Goal: Transaction & Acquisition: Subscribe to service/newsletter

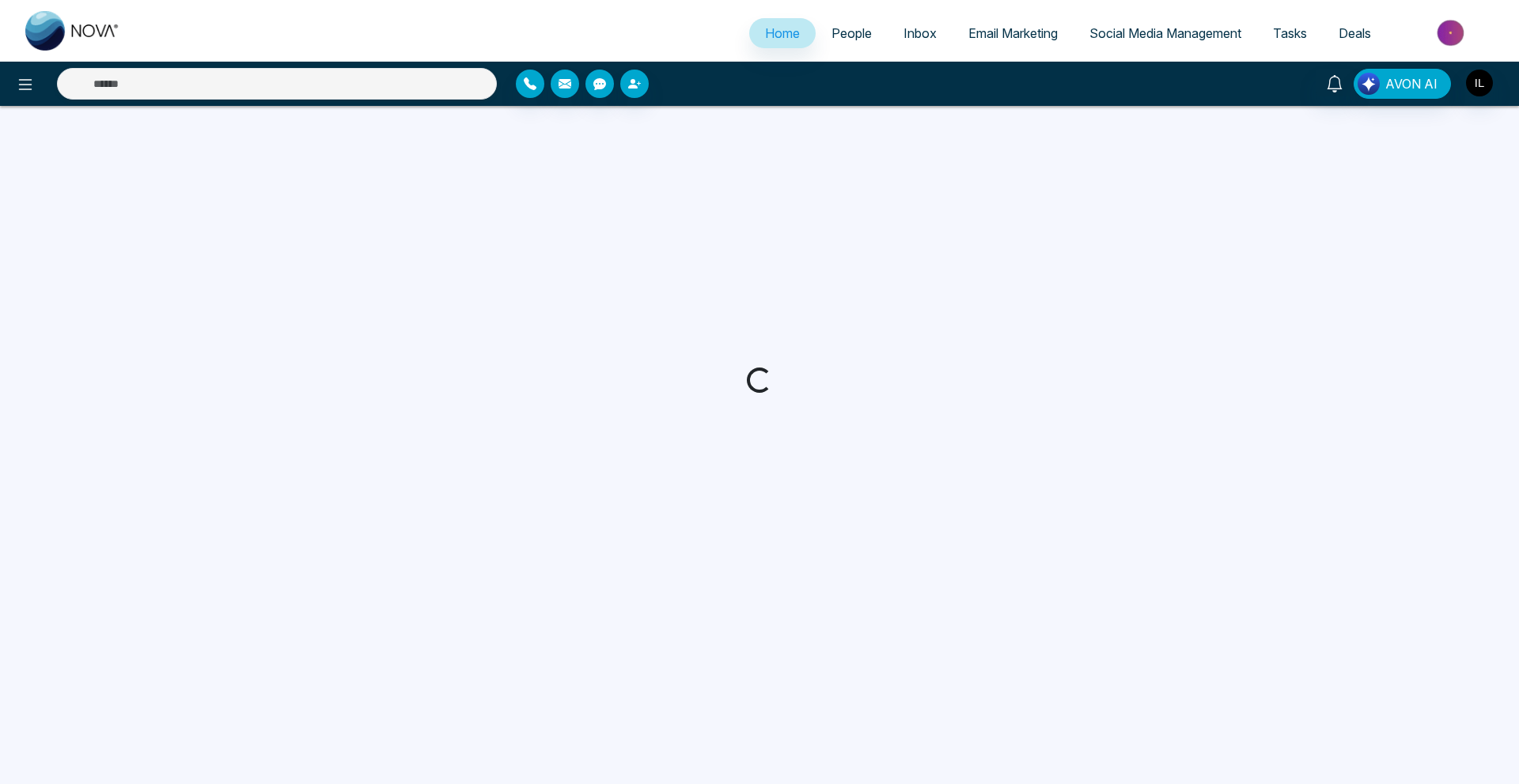
select select "*"
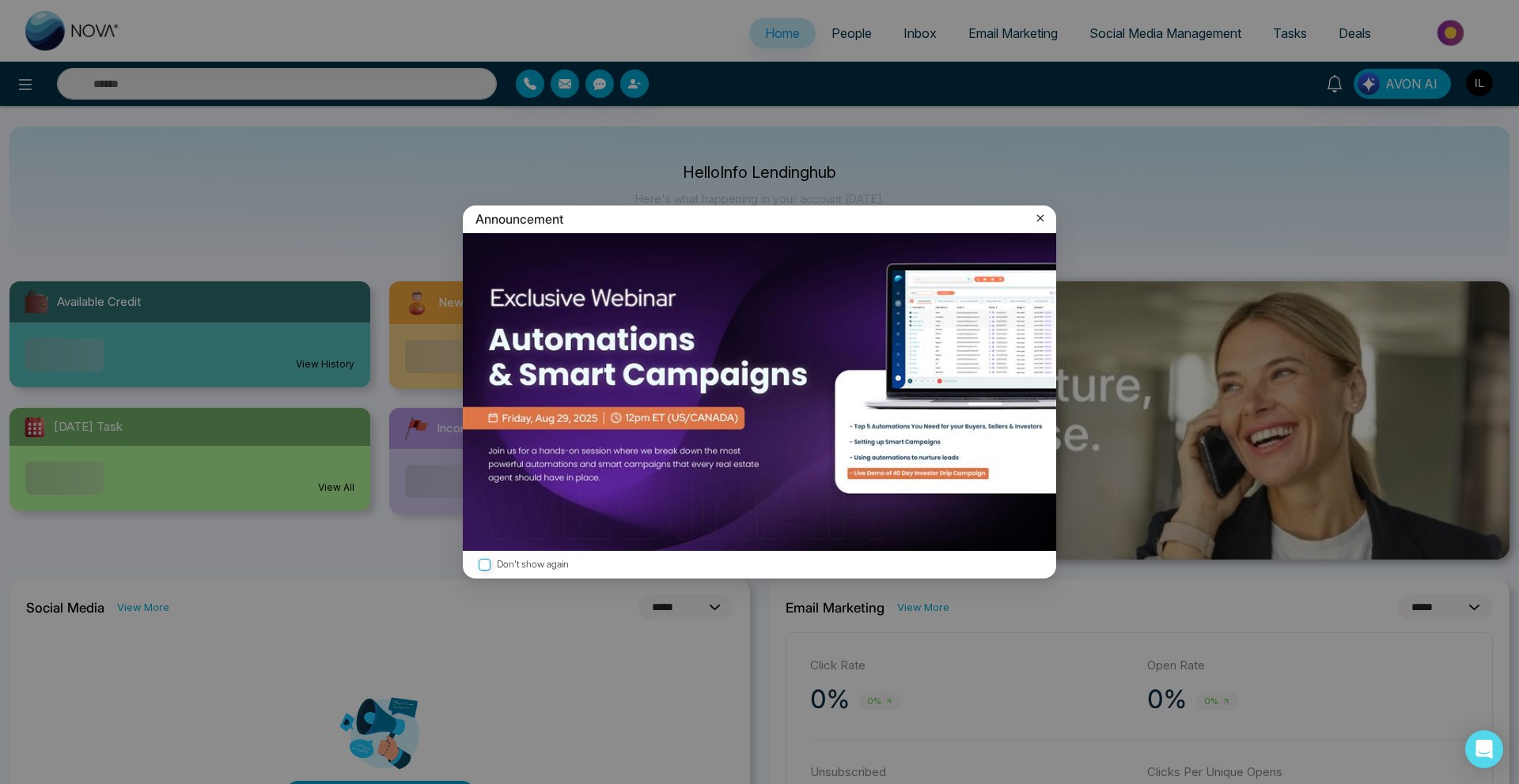
click at [1042, 217] on icon at bounding box center [1040, 217] width 16 height 16
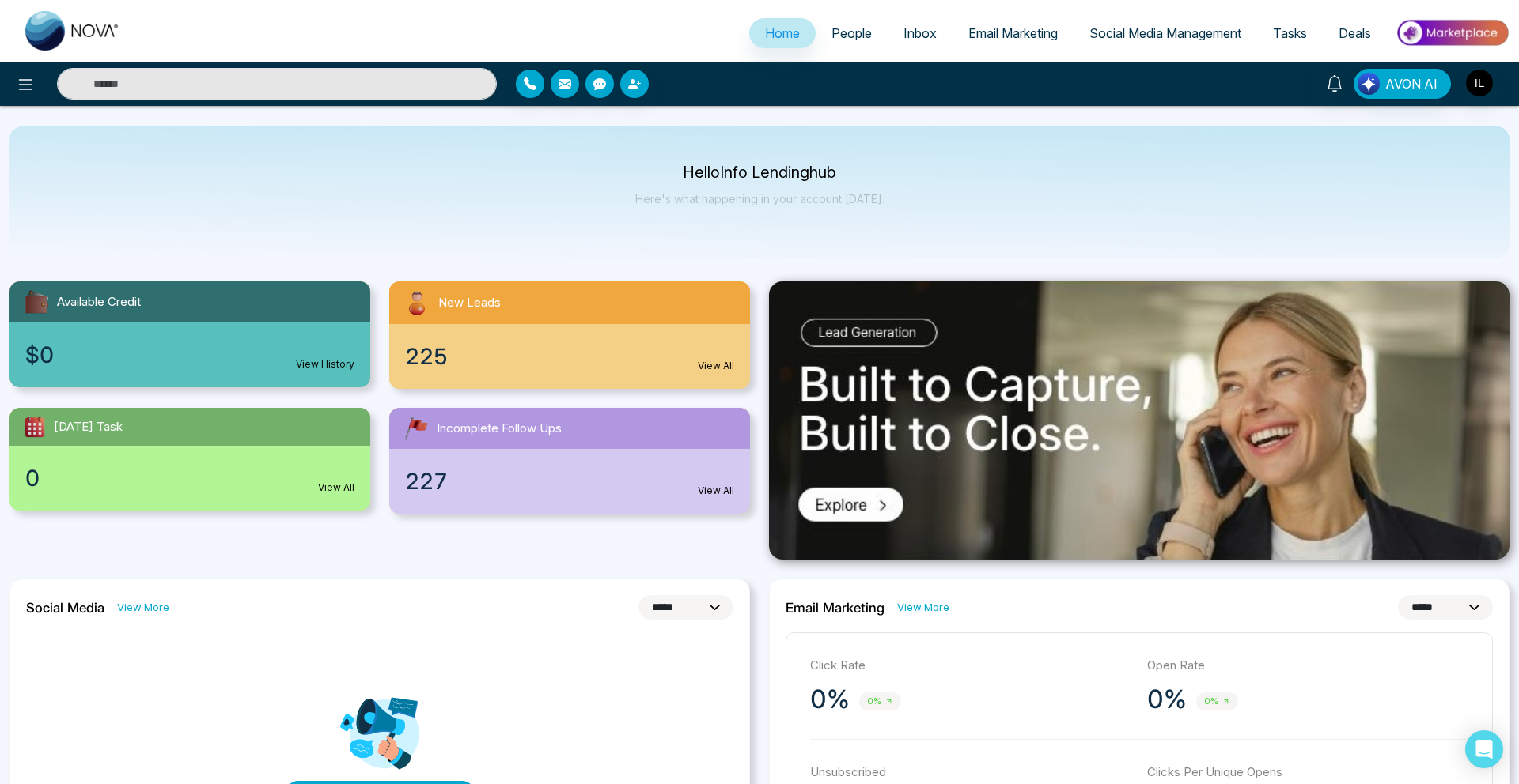
click at [861, 27] on span "People" at bounding box center [851, 33] width 40 height 16
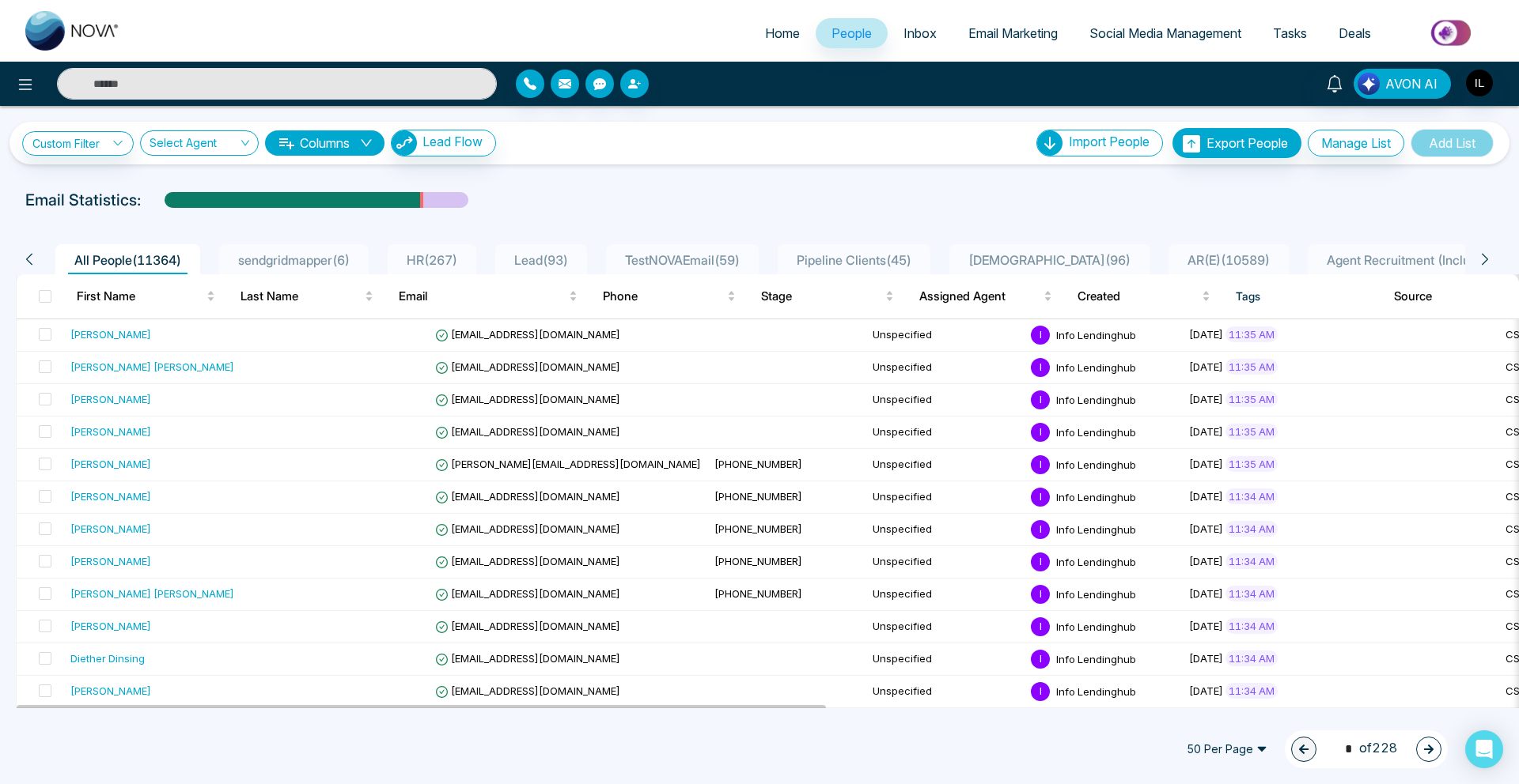
click at [341, 254] on span "sendgridmapper ( 6 )" at bounding box center [294, 260] width 124 height 16
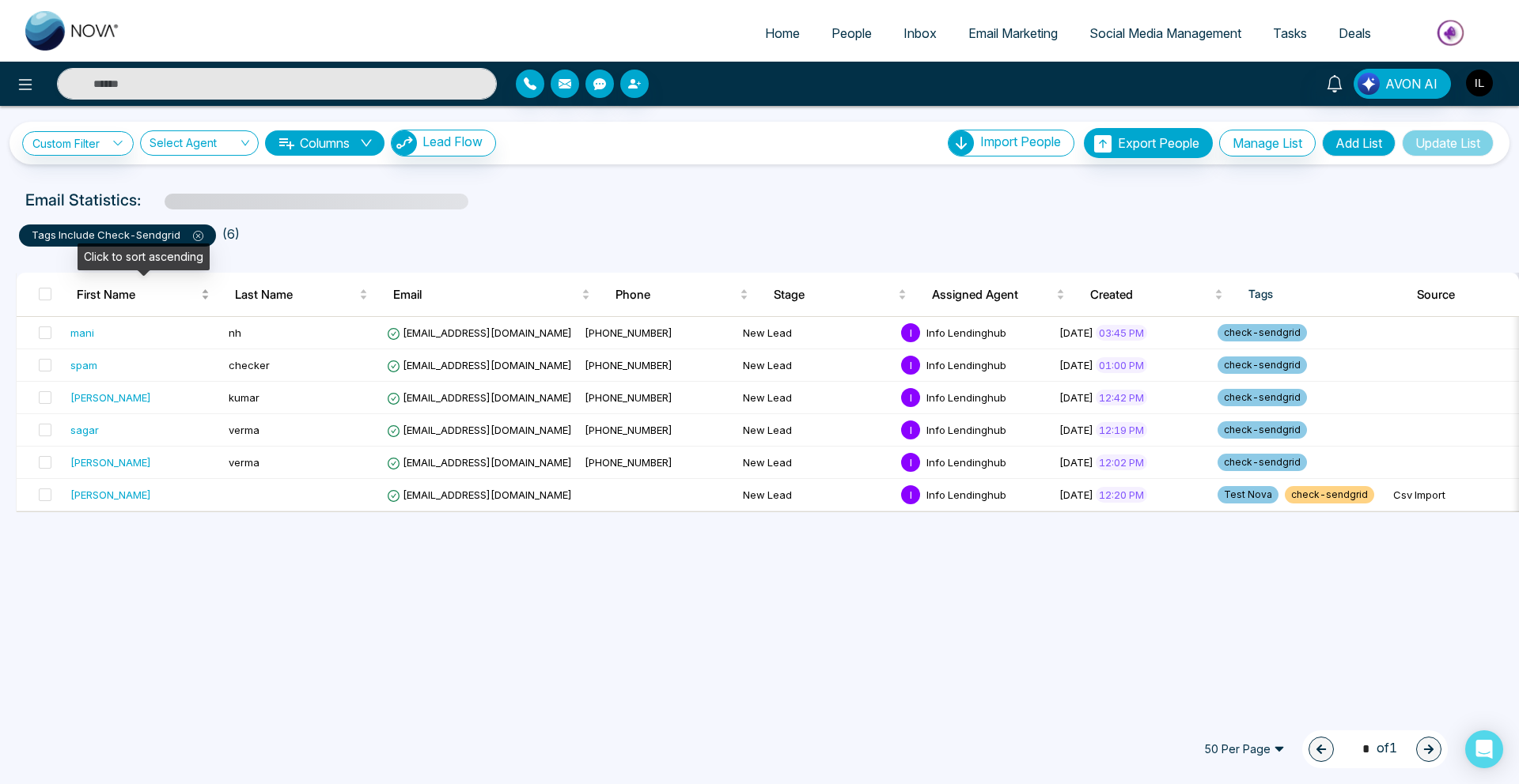
click at [141, 298] on span "First Name" at bounding box center [137, 295] width 121 height 19
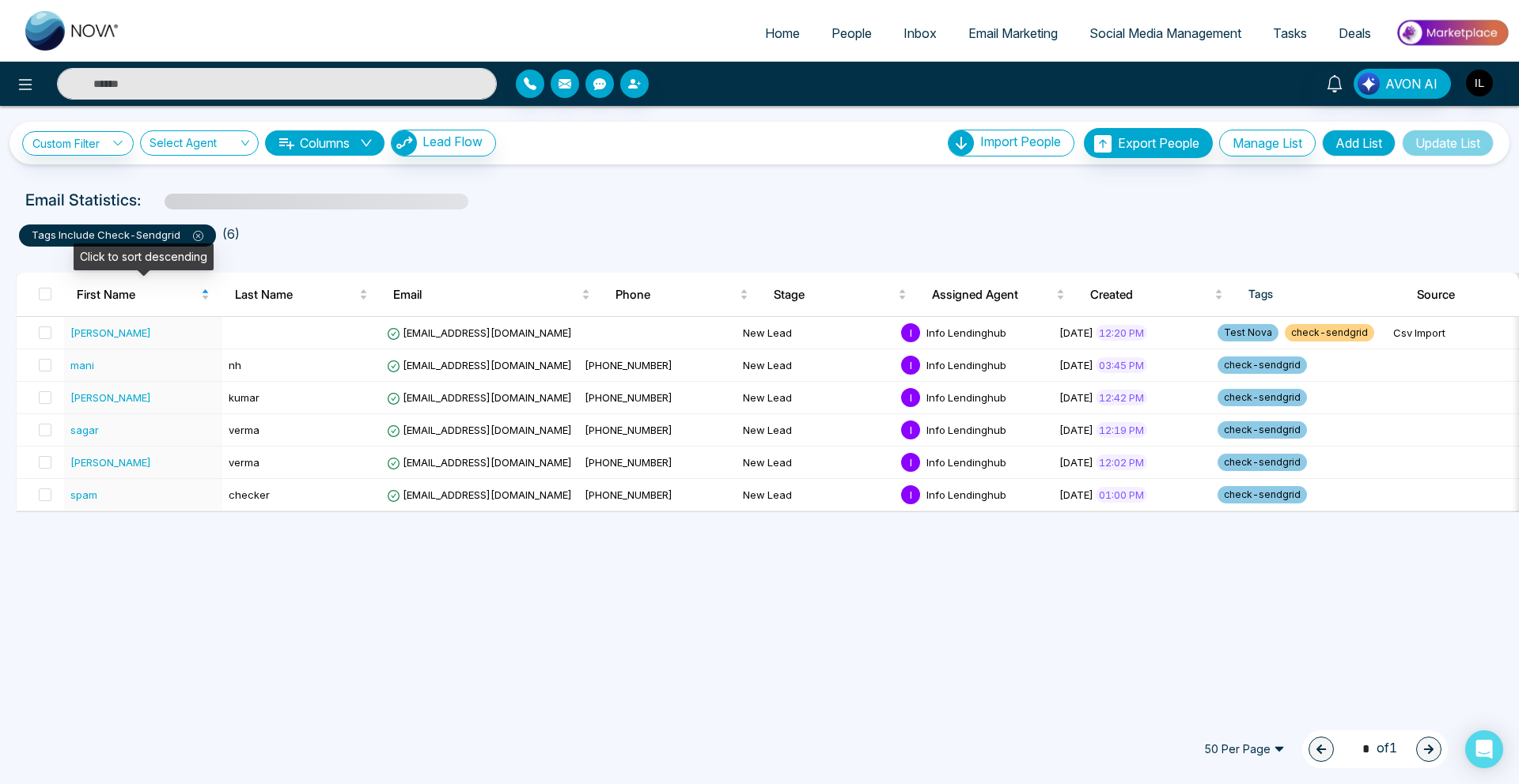
click at [199, 240] on icon at bounding box center [198, 235] width 10 height 10
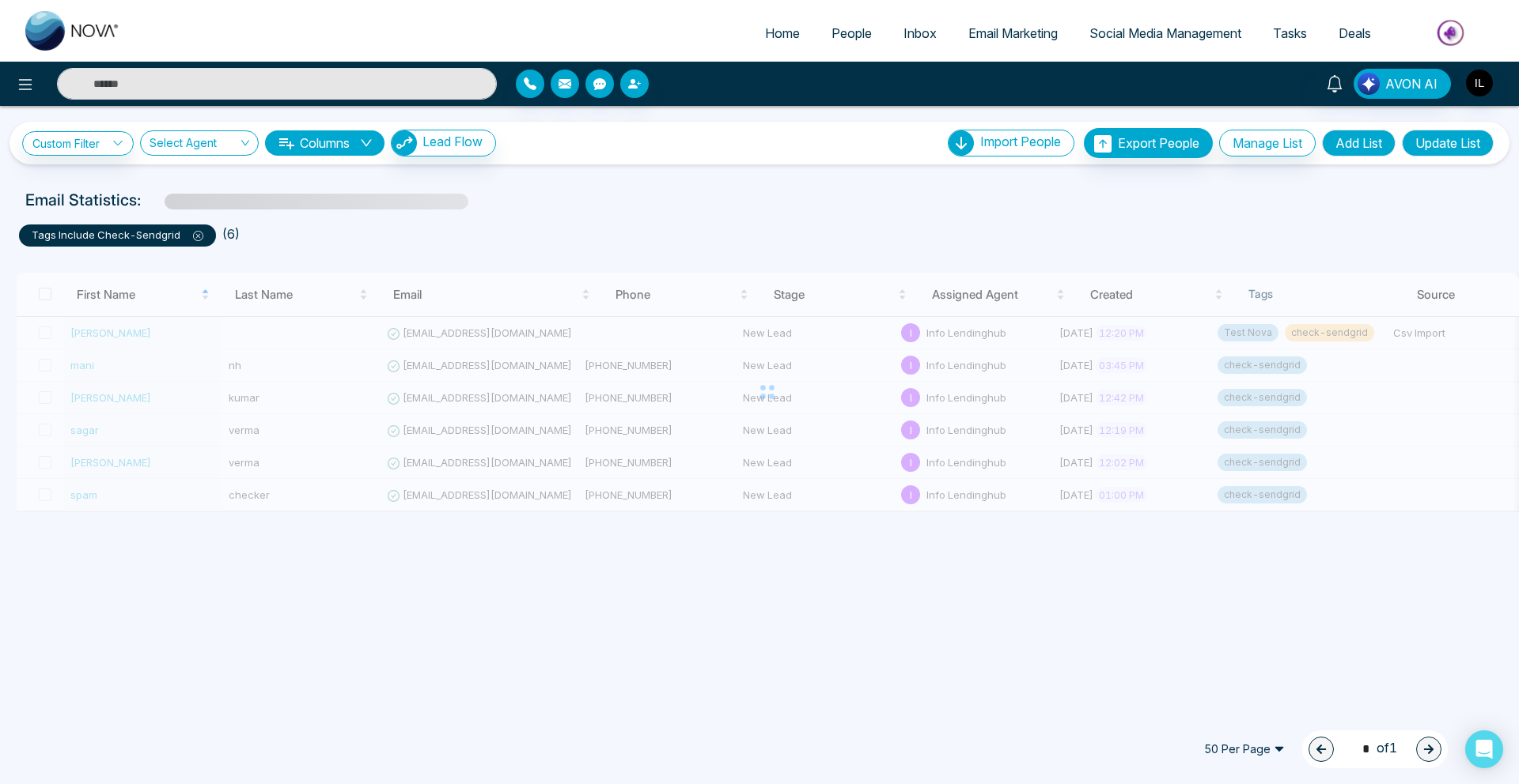
click at [758, 465] on div at bounding box center [768, 392] width 1503 height 240
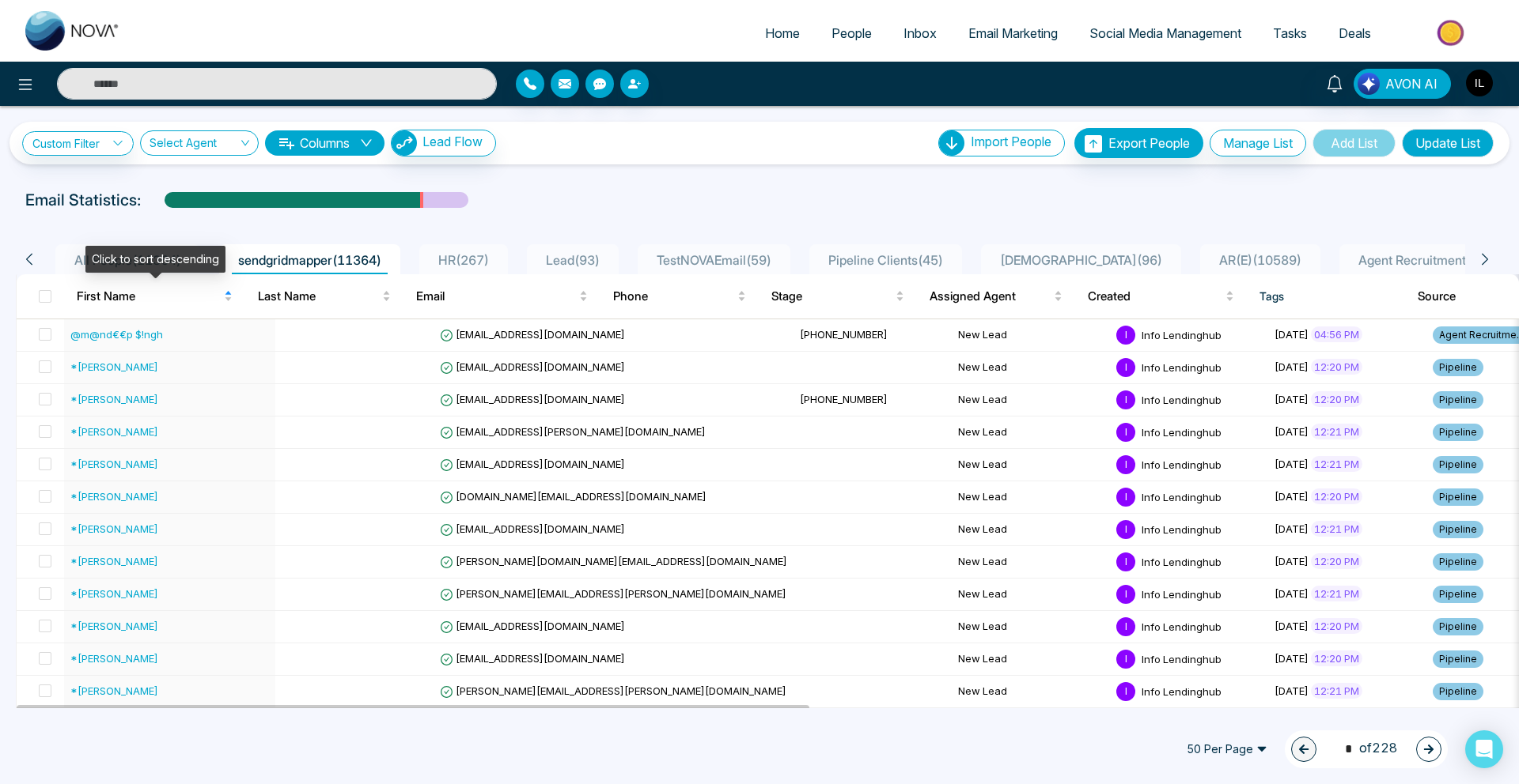
click at [181, 264] on div "Click to sort descending" at bounding box center [155, 259] width 140 height 27
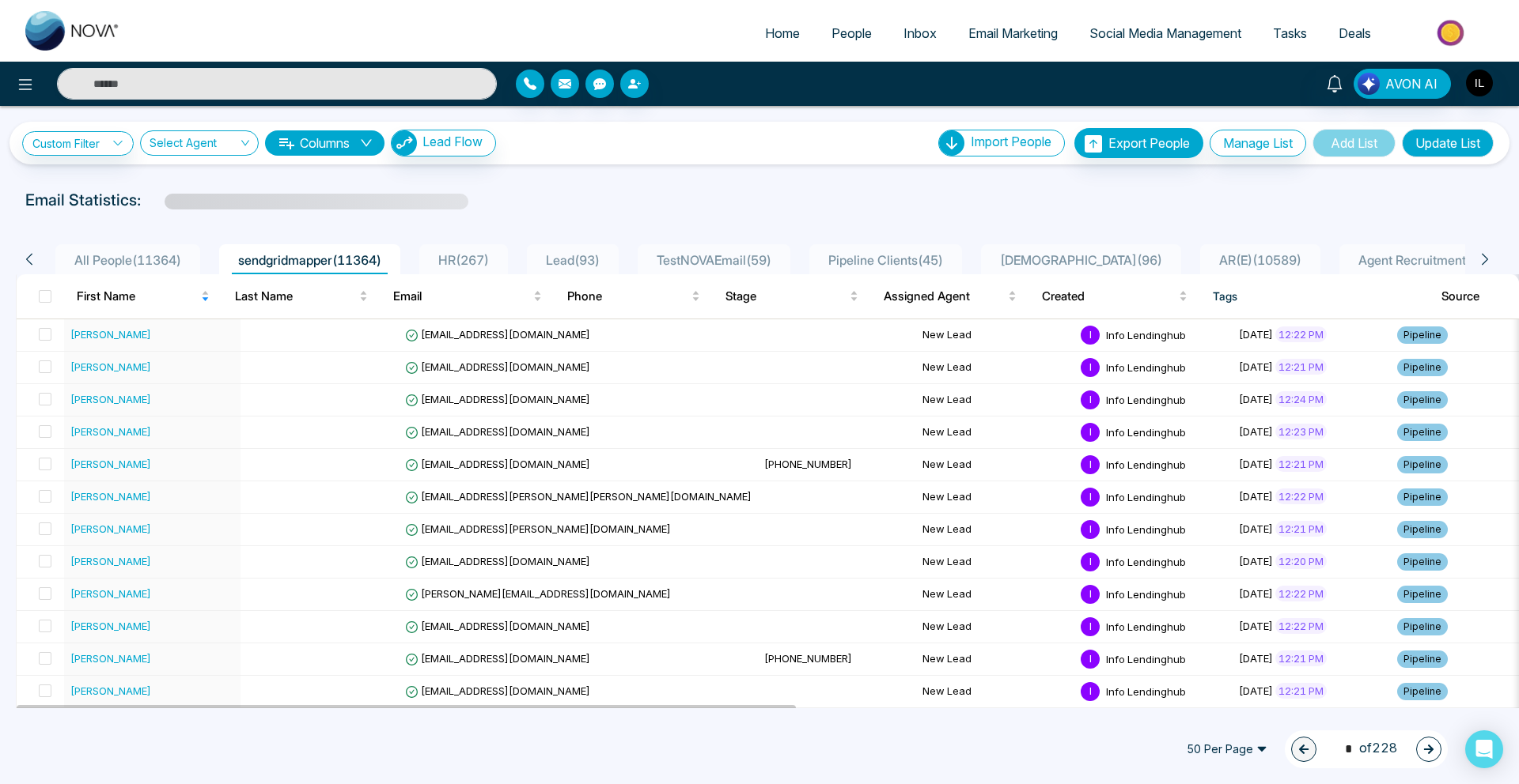
click at [610, 138] on div "**********" at bounding box center [760, 143] width 1475 height 30
click at [1106, 298] on span "Created" at bounding box center [1108, 296] width 135 height 19
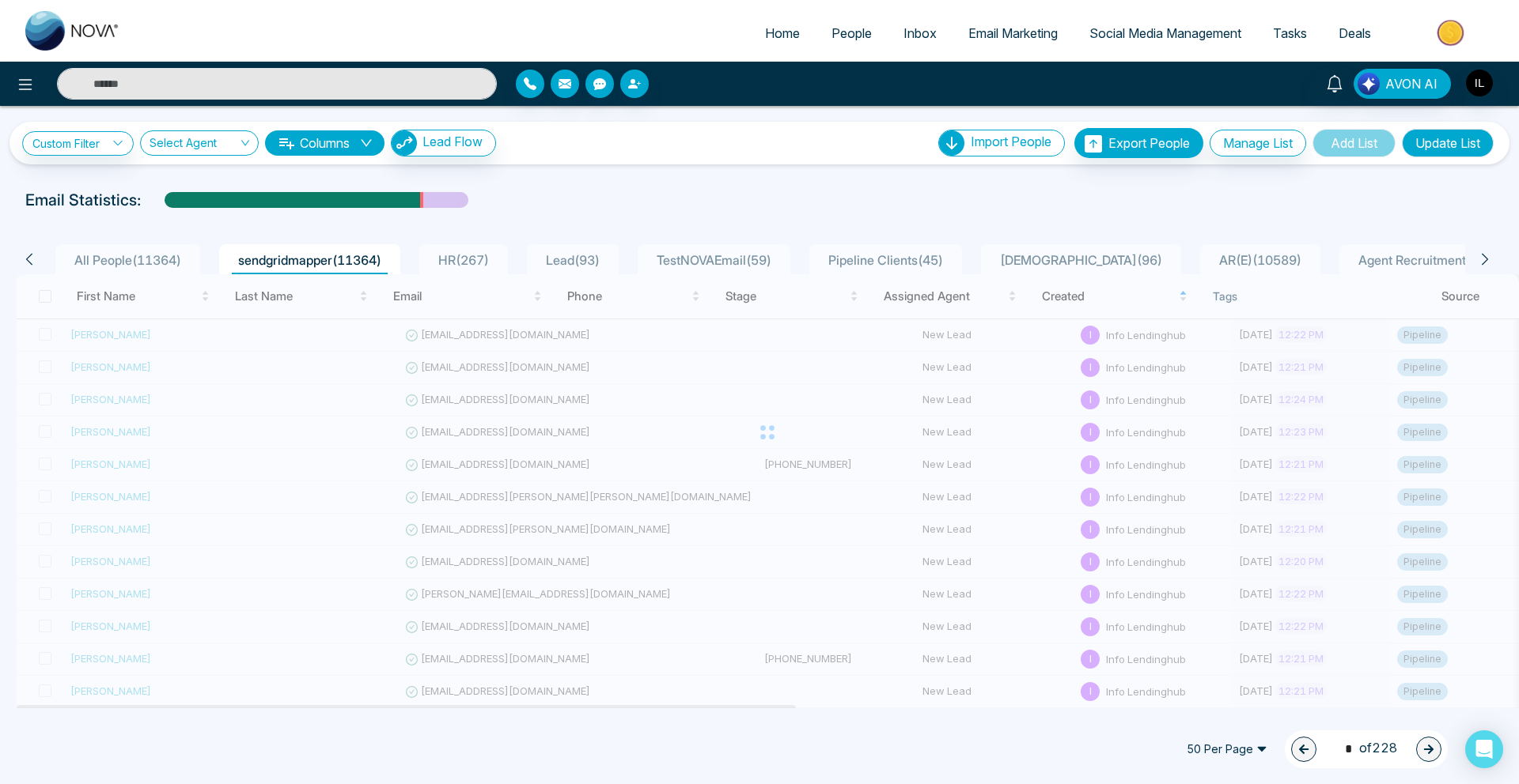
click at [1377, 262] on span "Agent Recruitment (Include) ( 775 )" at bounding box center [1456, 260] width 208 height 16
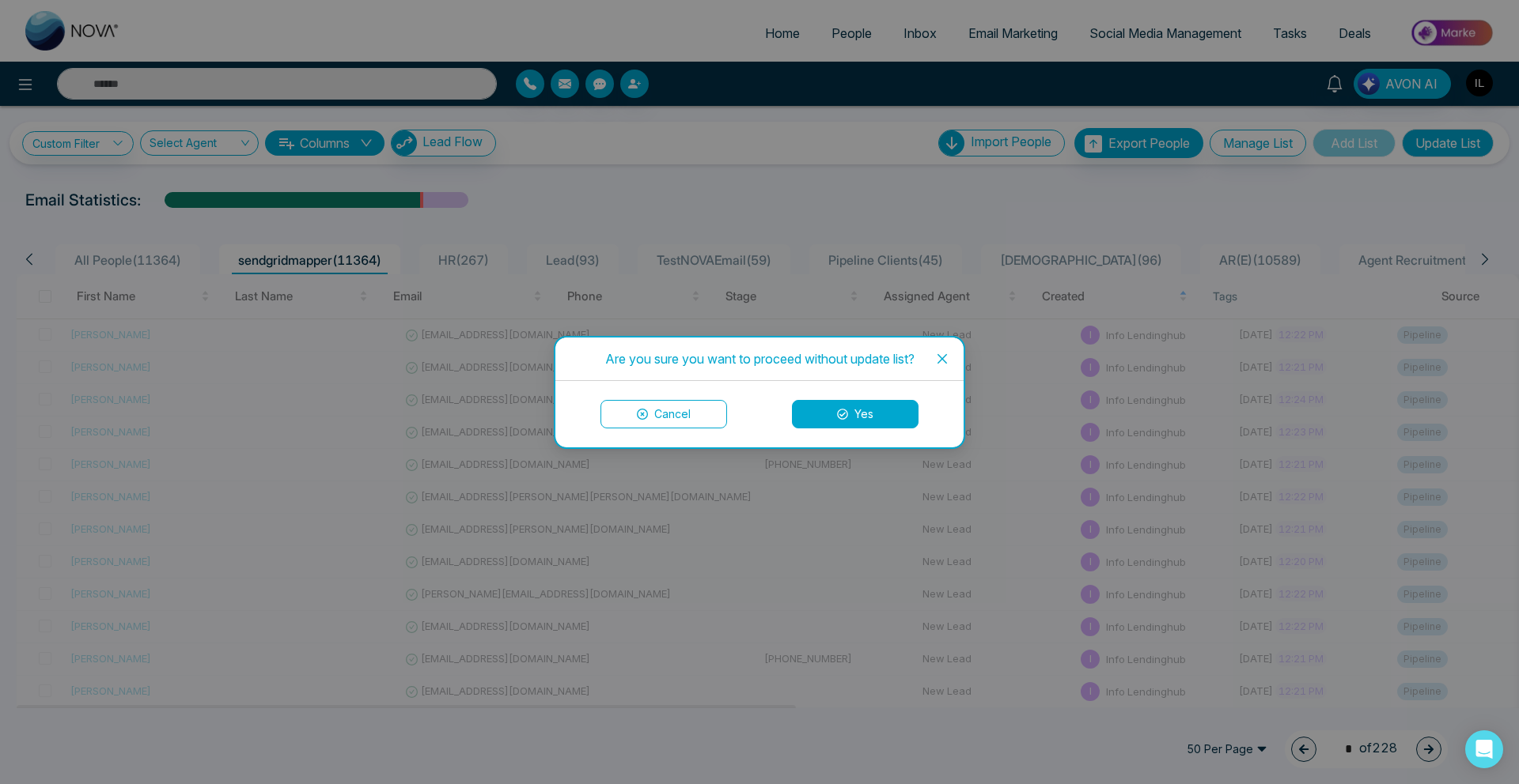
click at [950, 360] on span "Close" at bounding box center [942, 359] width 42 height 42
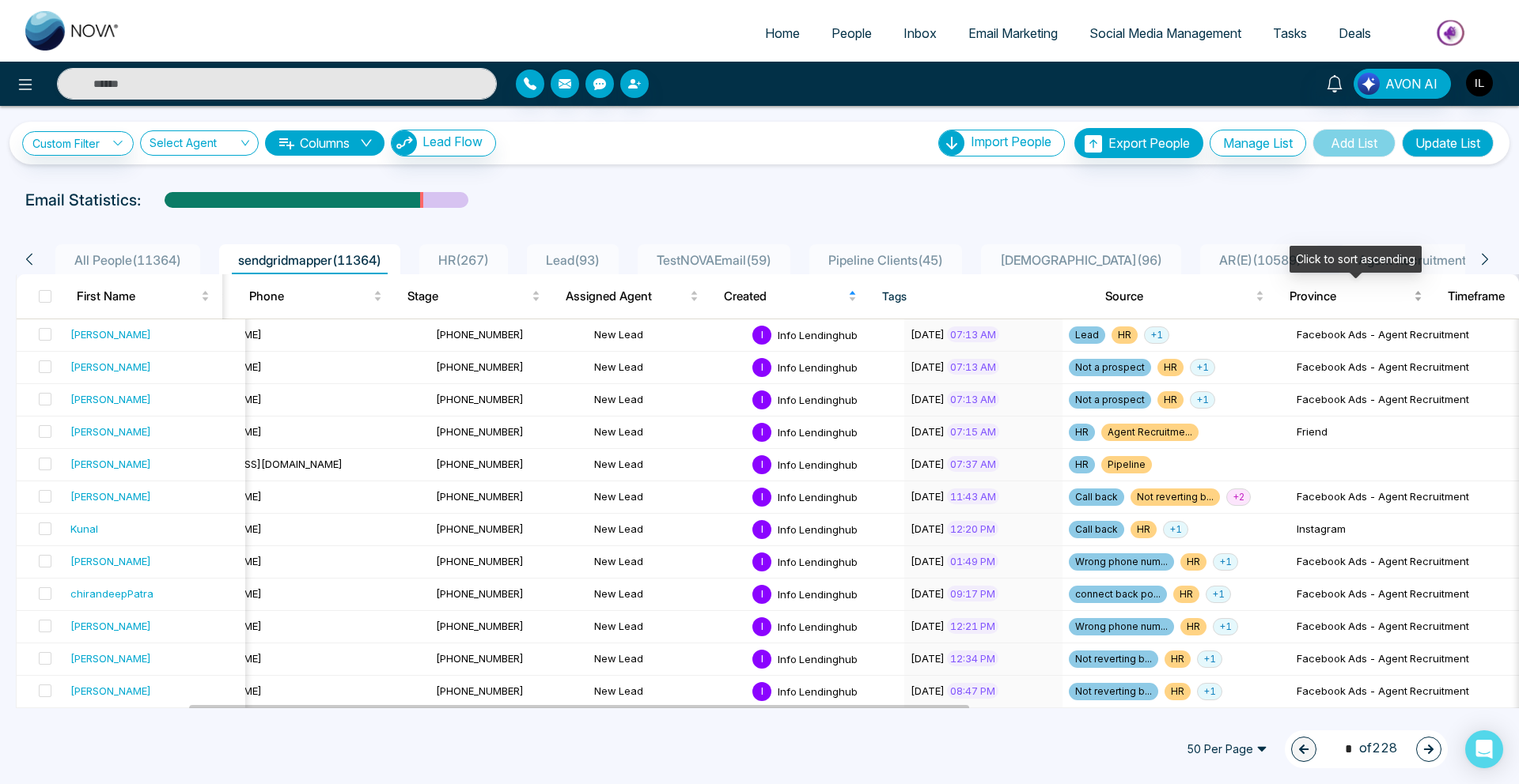
scroll to position [0, 77]
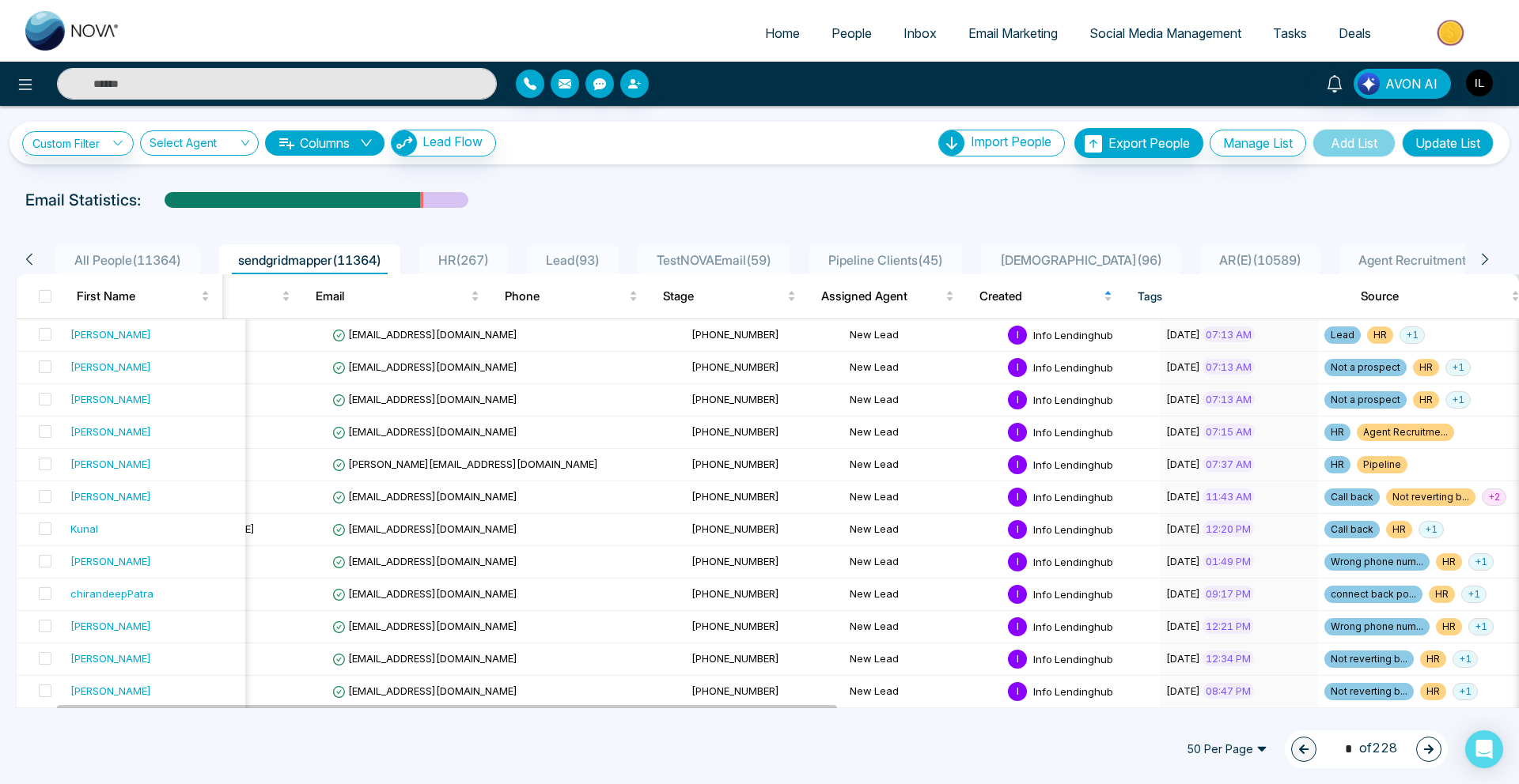
click at [1482, 264] on icon at bounding box center [1484, 260] width 7 height 12
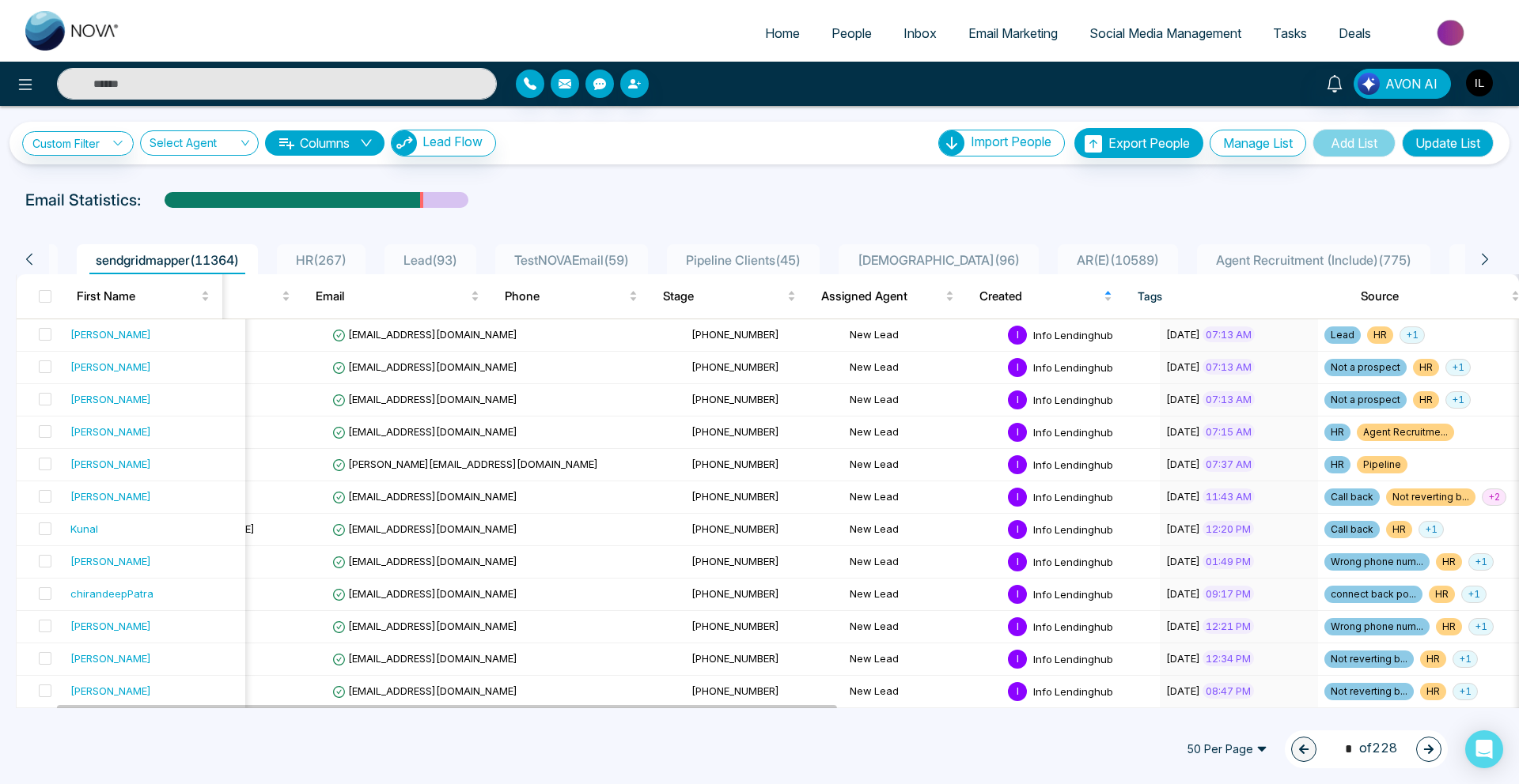
click at [1482, 264] on icon at bounding box center [1484, 260] width 7 height 12
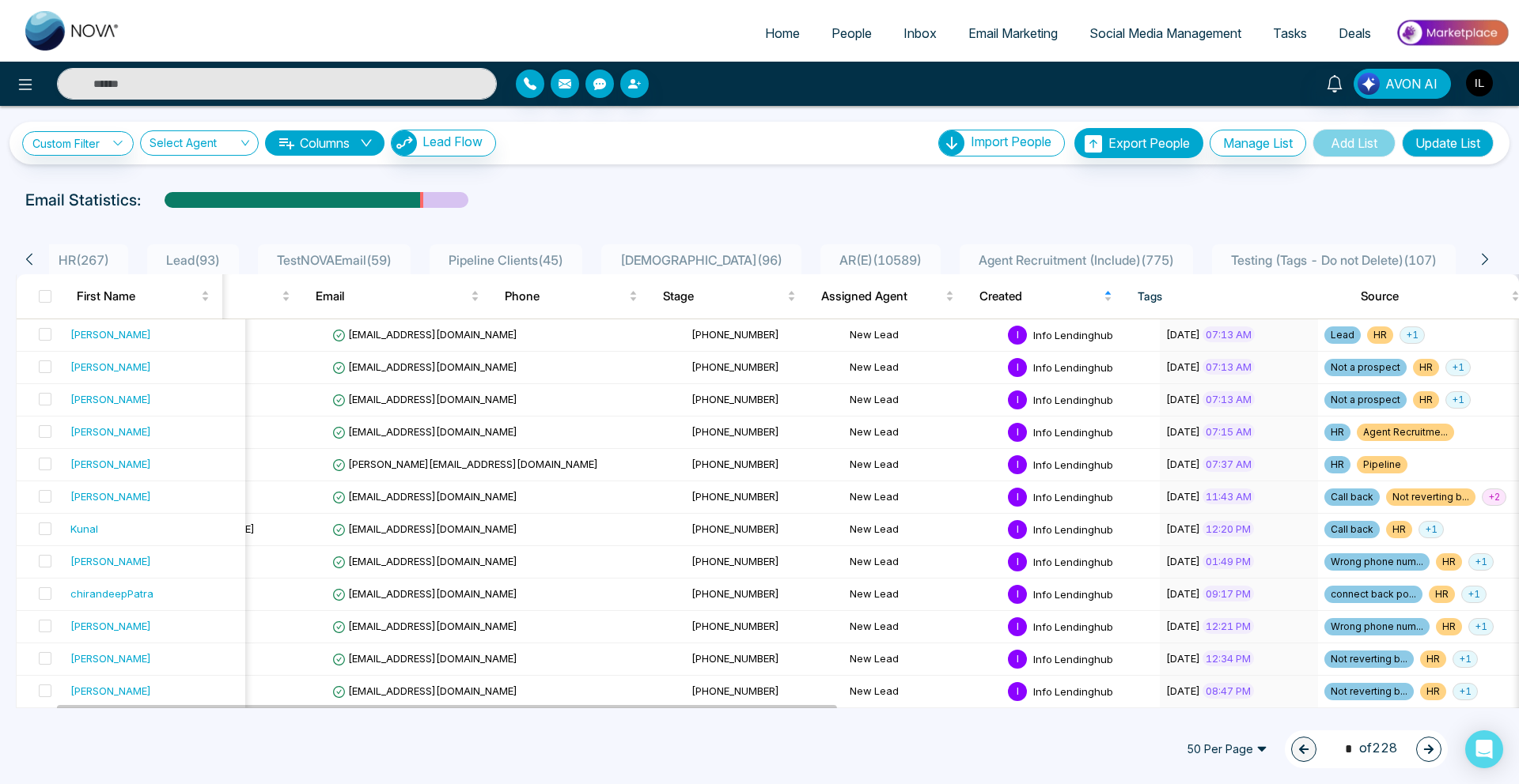
click at [1482, 264] on icon at bounding box center [1484, 260] width 7 height 12
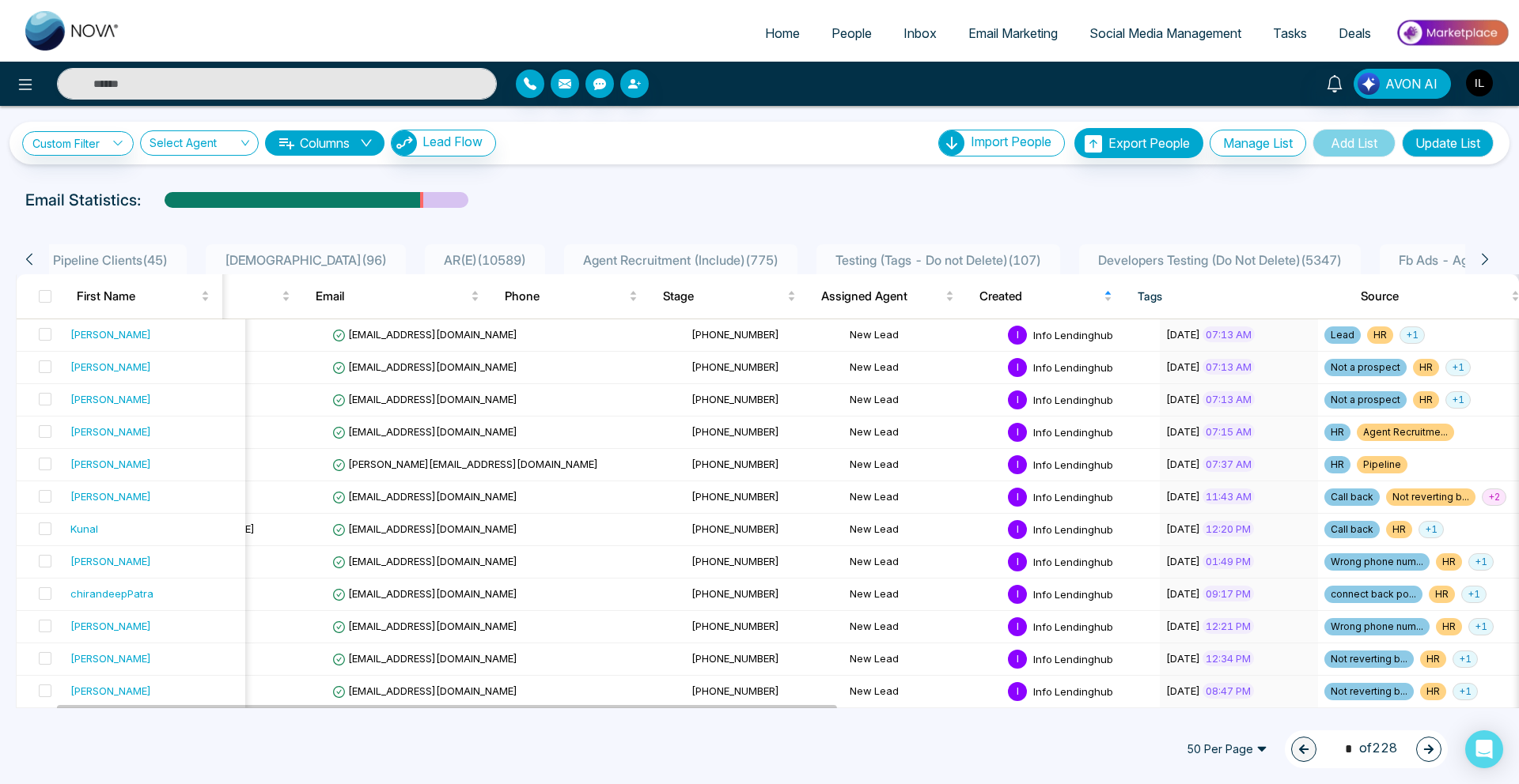
click at [1482, 264] on icon at bounding box center [1484, 260] width 7 height 12
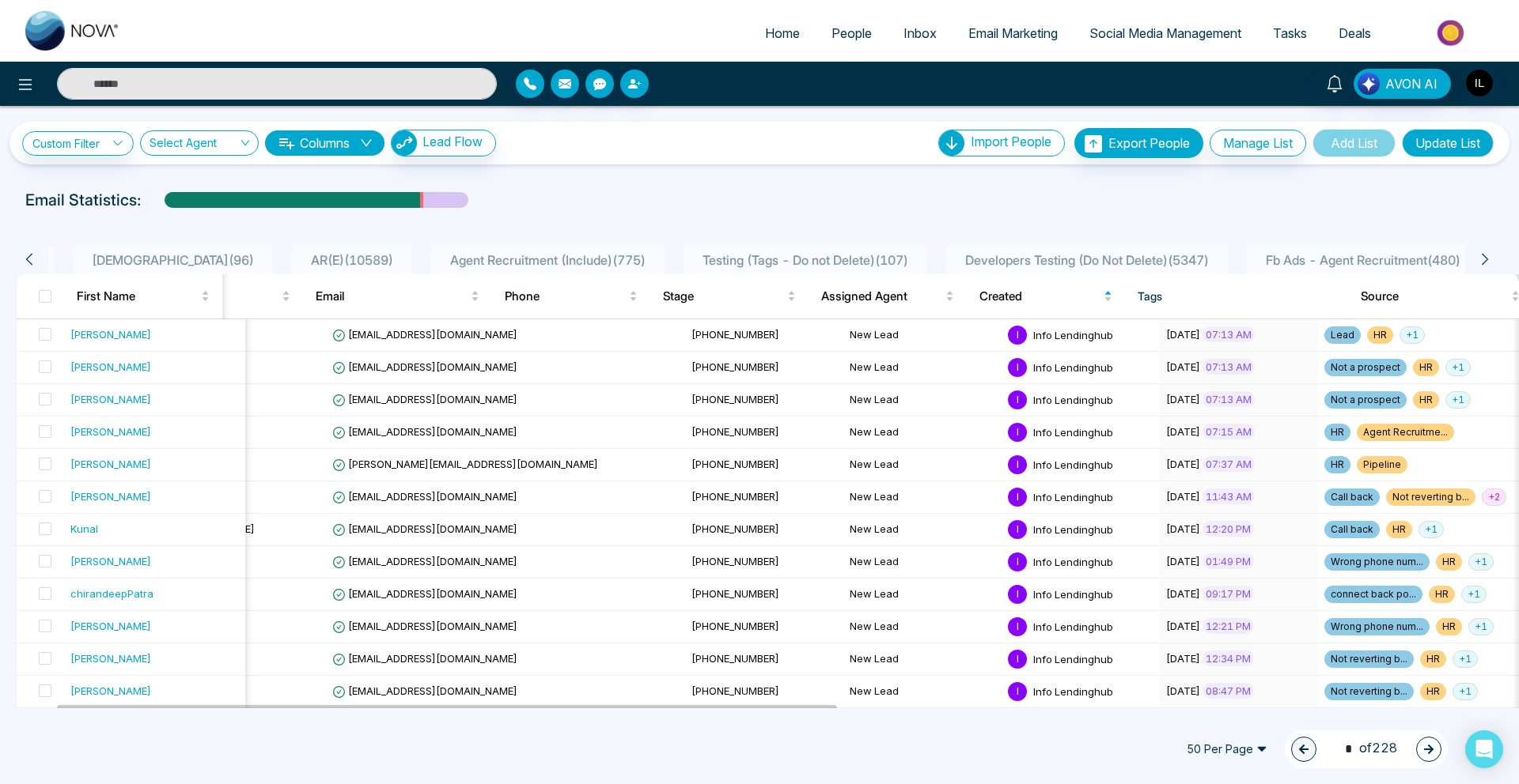
click at [1482, 264] on icon at bounding box center [1484, 260] width 7 height 12
click at [30, 263] on icon at bounding box center [29, 260] width 7 height 12
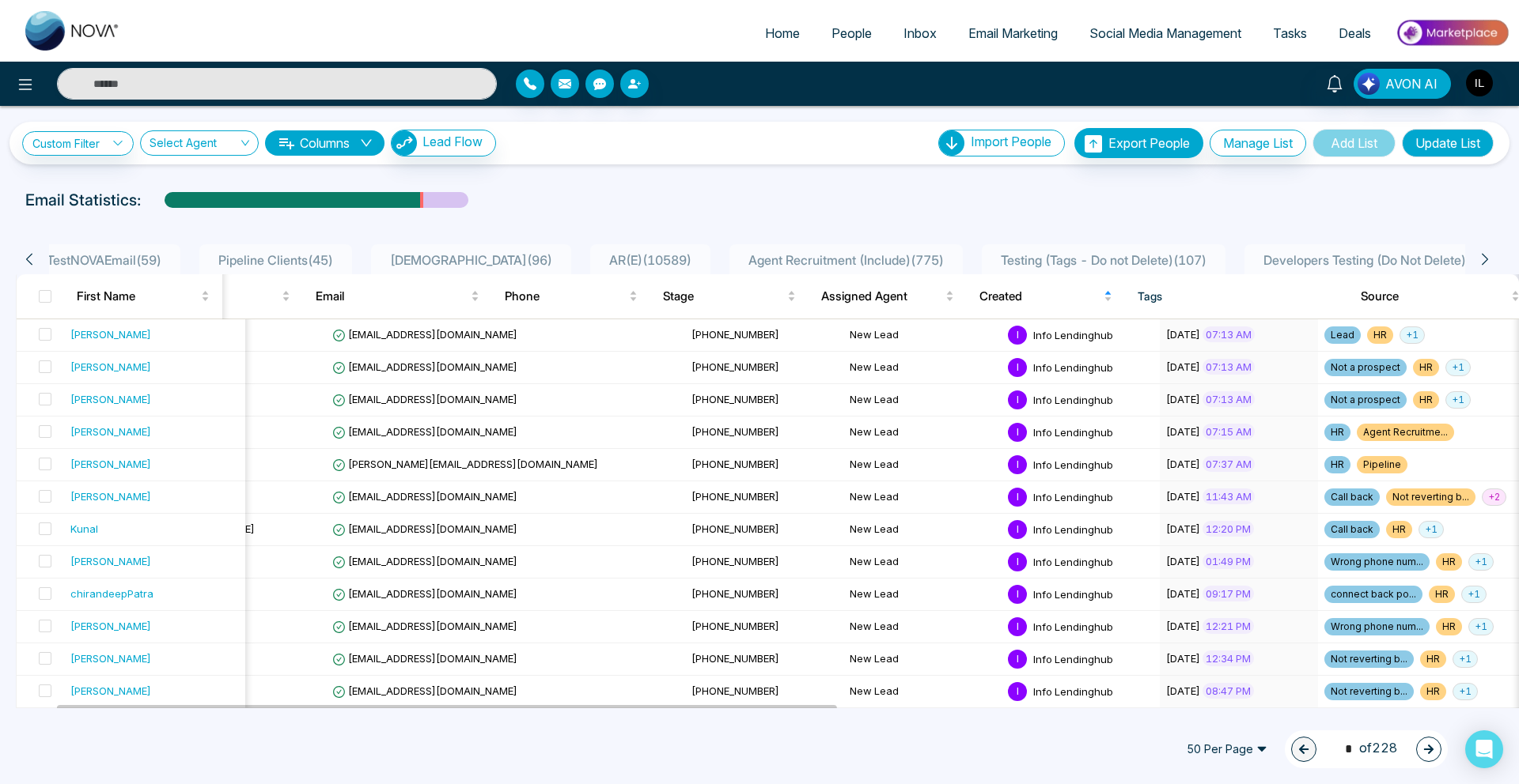
click at [30, 263] on icon at bounding box center [29, 260] width 7 height 12
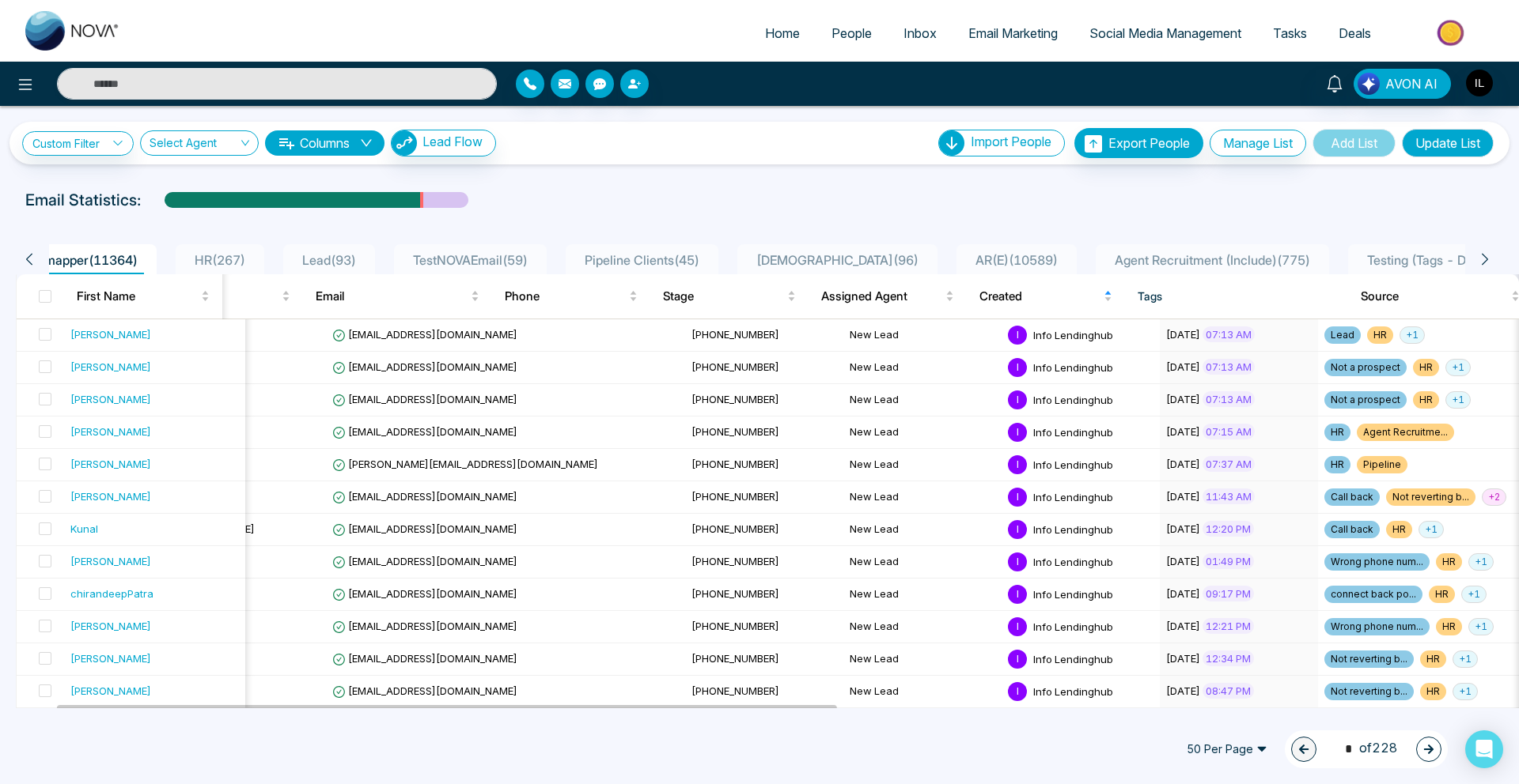
click at [30, 263] on icon at bounding box center [29, 260] width 7 height 12
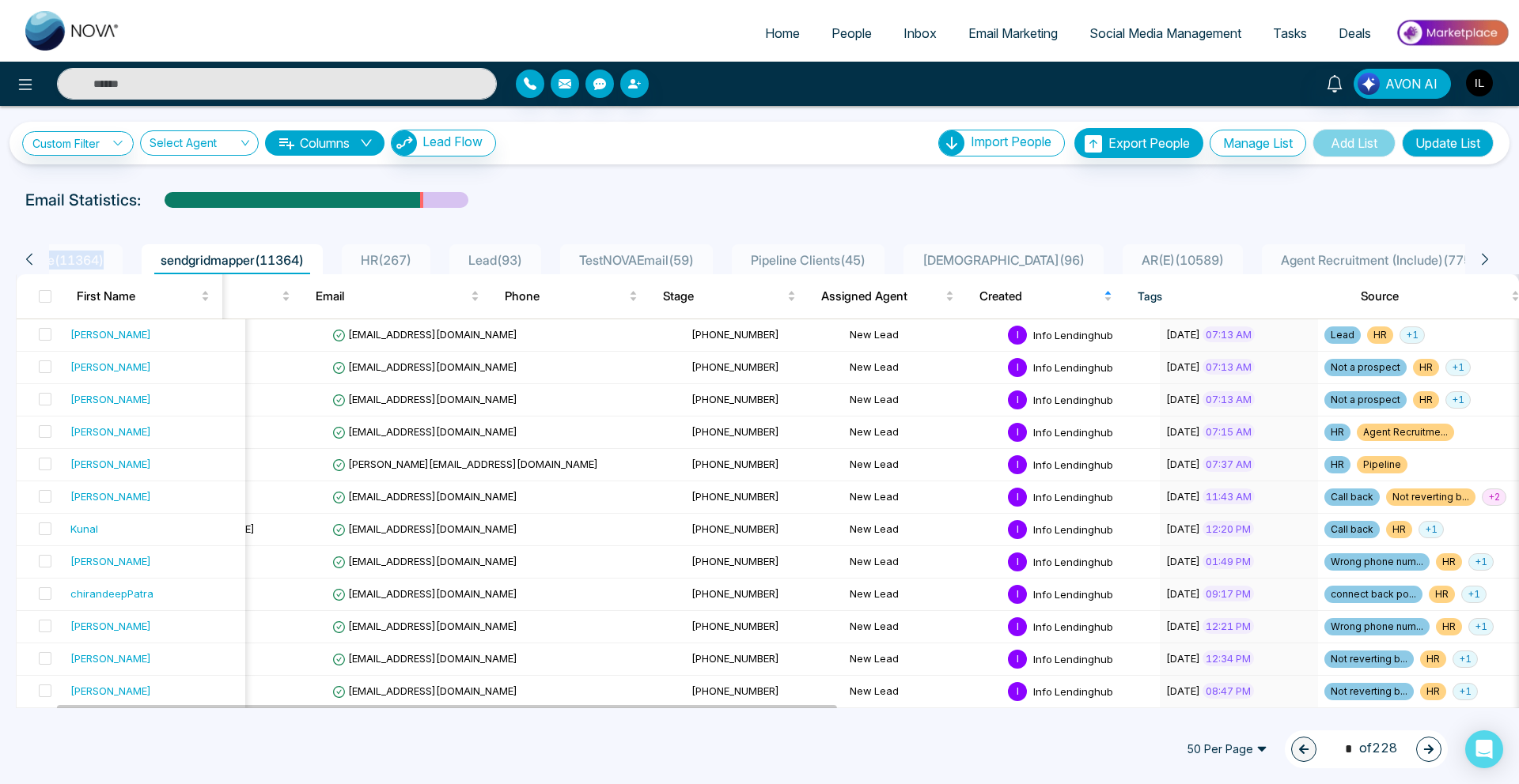
click at [30, 263] on icon at bounding box center [29, 260] width 7 height 12
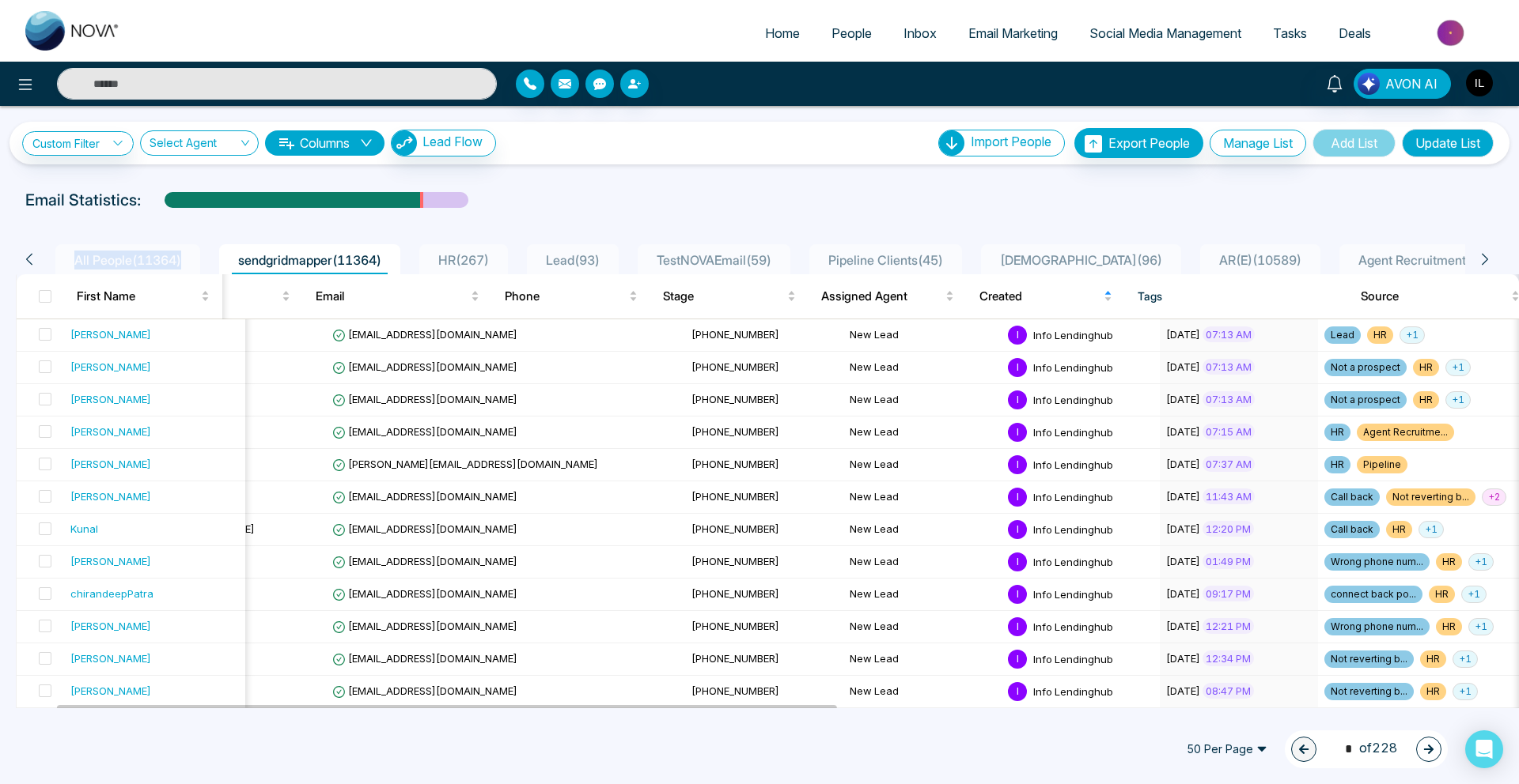
click at [30, 263] on icon at bounding box center [29, 260] width 7 height 12
click at [522, 164] on div "**********" at bounding box center [759, 142] width 1500 height 42
click at [177, 254] on span "All People ( 11364 )" at bounding box center [127, 260] width 120 height 16
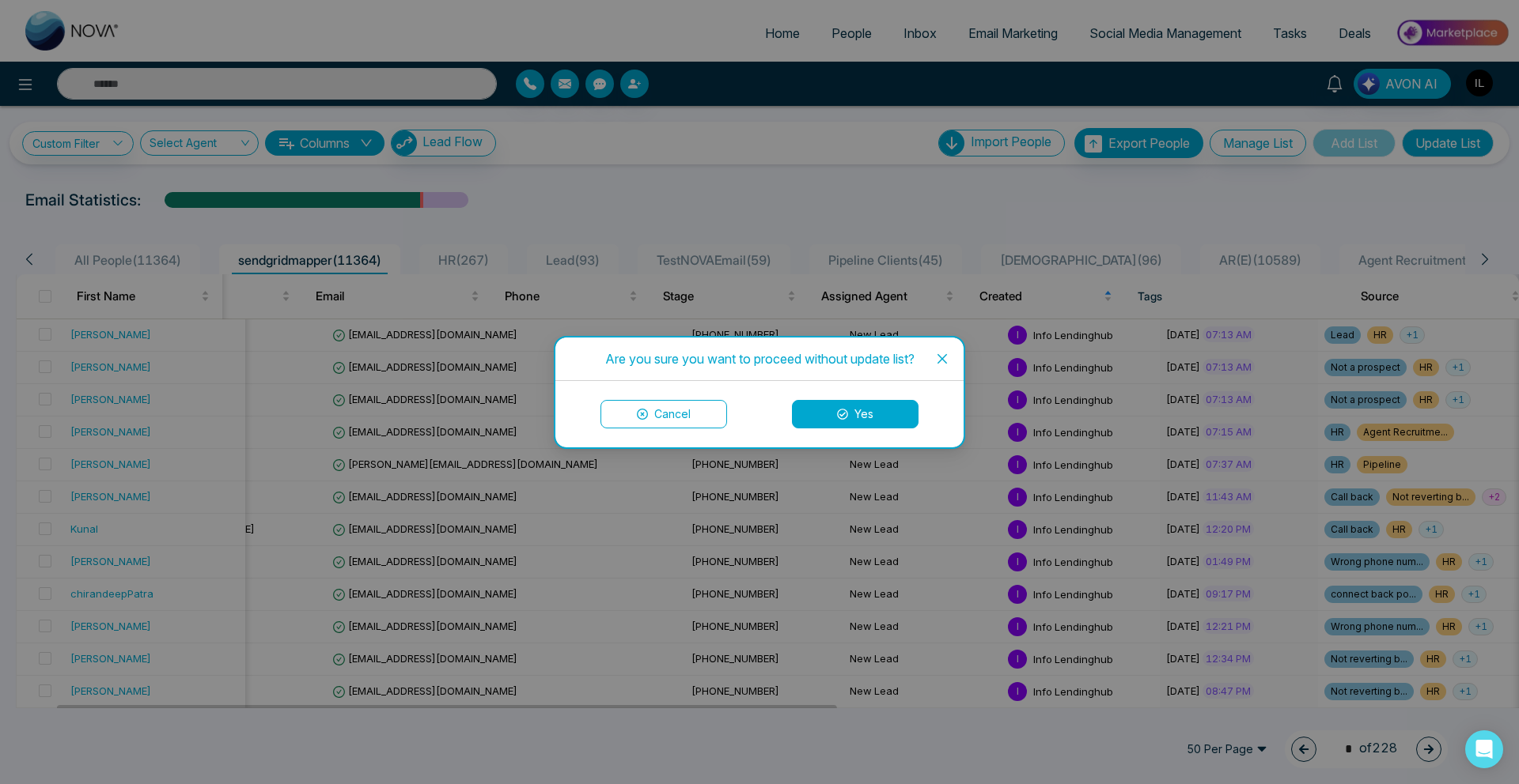
click at [897, 428] on div "Cancel Yes" at bounding box center [759, 414] width 408 height 67
click at [895, 418] on button "Yes" at bounding box center [855, 414] width 126 height 28
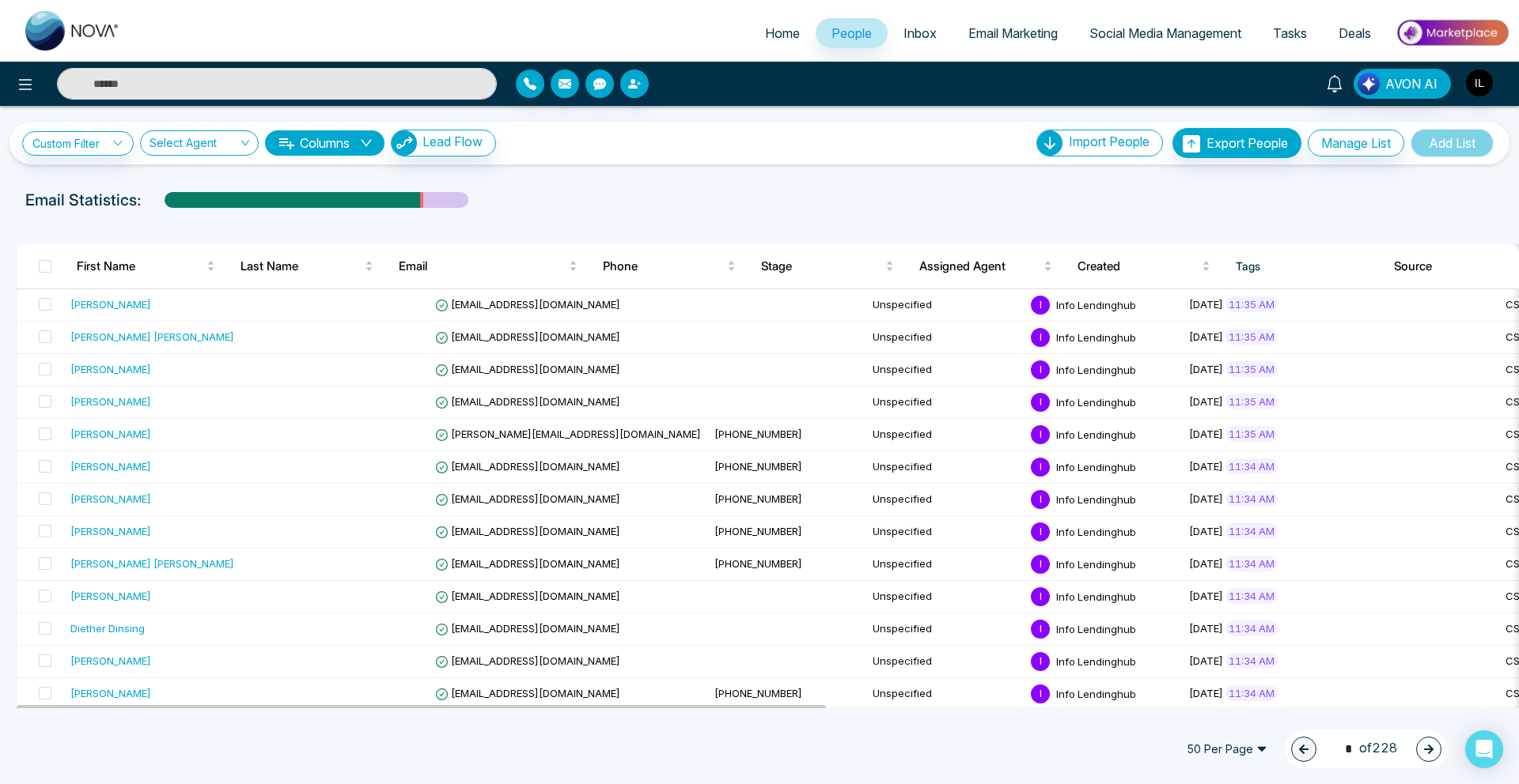
click at [653, 186] on div "**********" at bounding box center [759, 408] width 1519 height 602
click at [232, 152] on input "search" at bounding box center [194, 146] width 89 height 30
click at [121, 148] on icon at bounding box center [118, 143] width 11 height 11
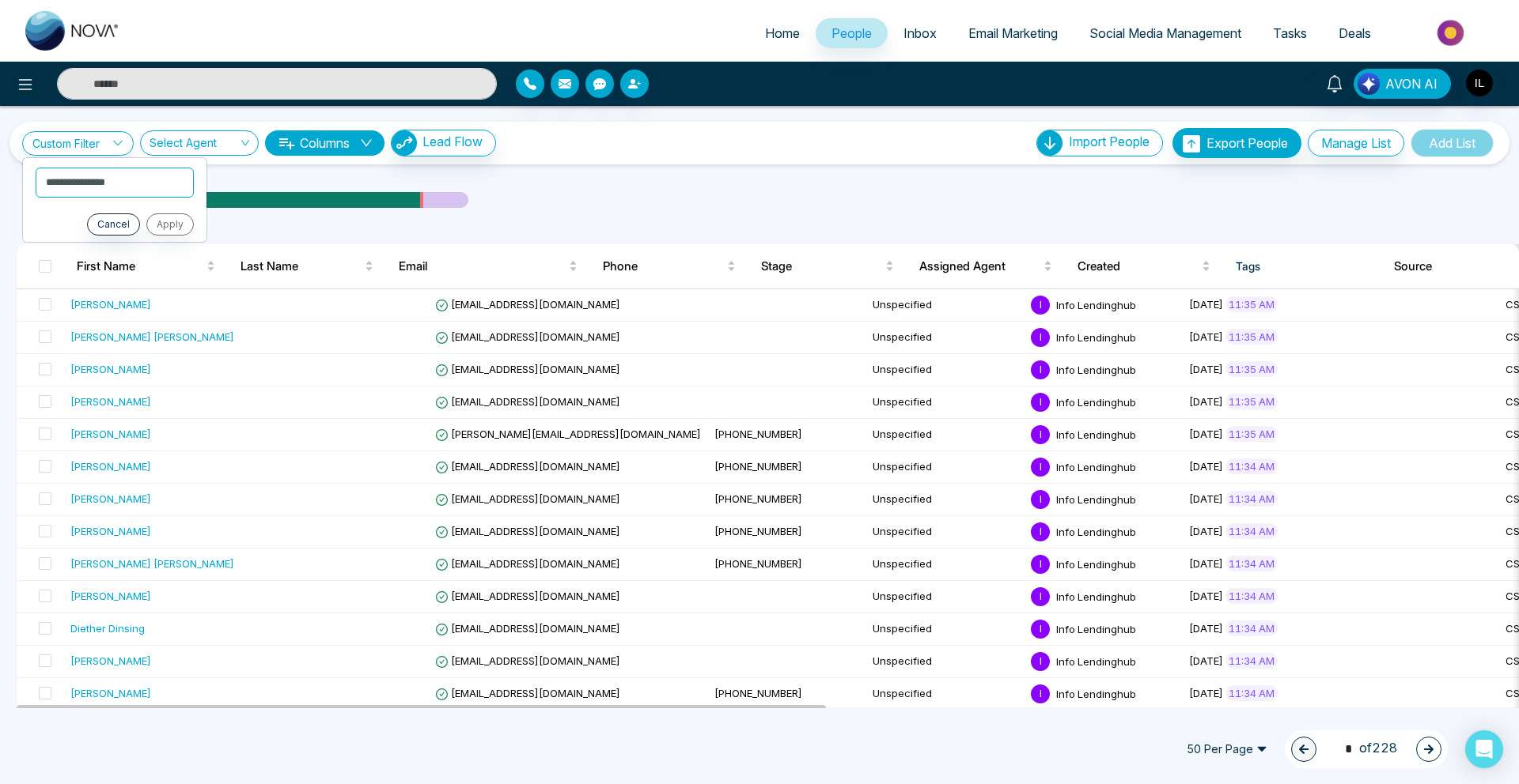
click at [637, 167] on div "**********" at bounding box center [759, 408] width 1519 height 602
click at [1347, 126] on div "**********" at bounding box center [759, 142] width 1500 height 42
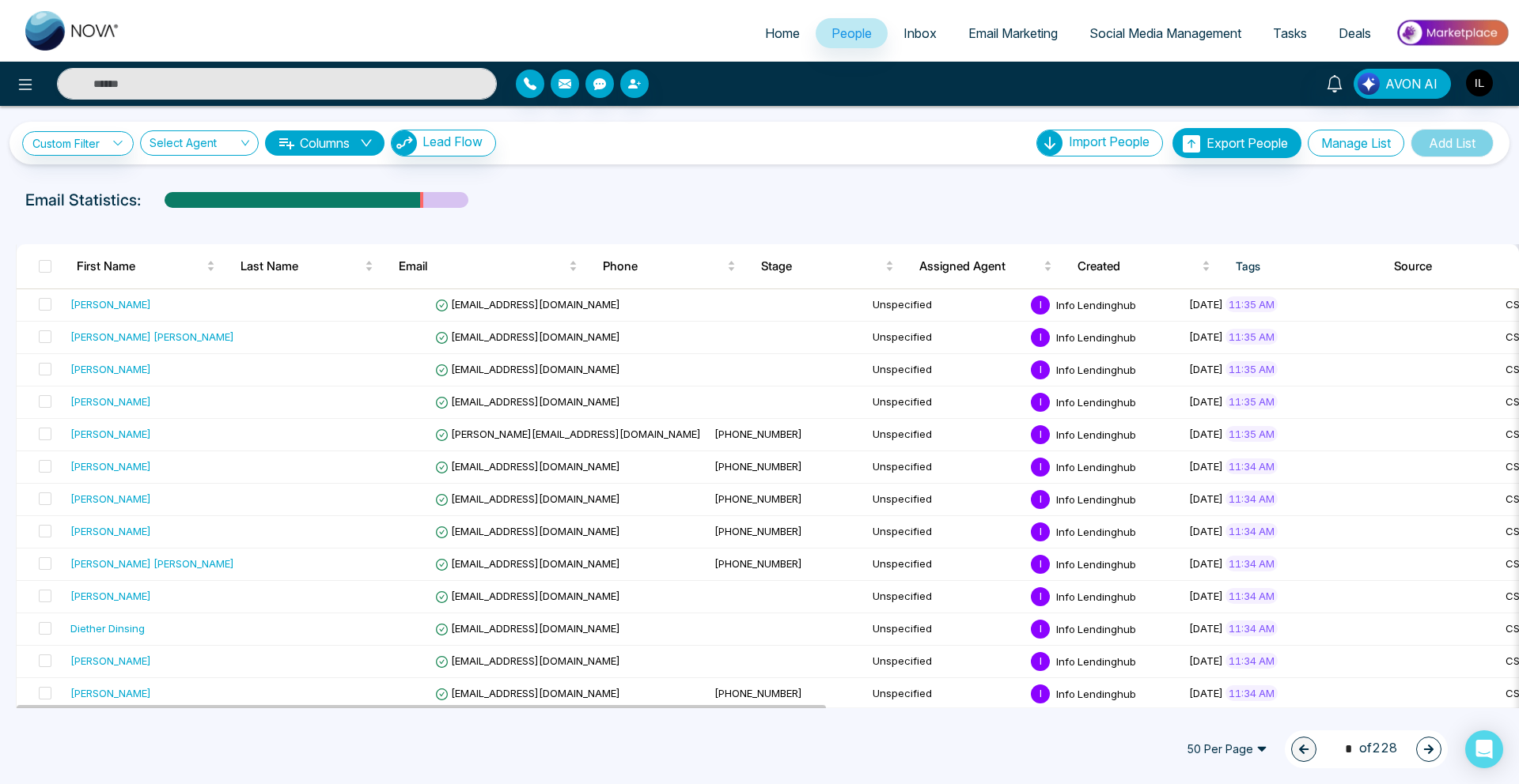
click at [1350, 153] on button "Manage List" at bounding box center [1356, 143] width 96 height 27
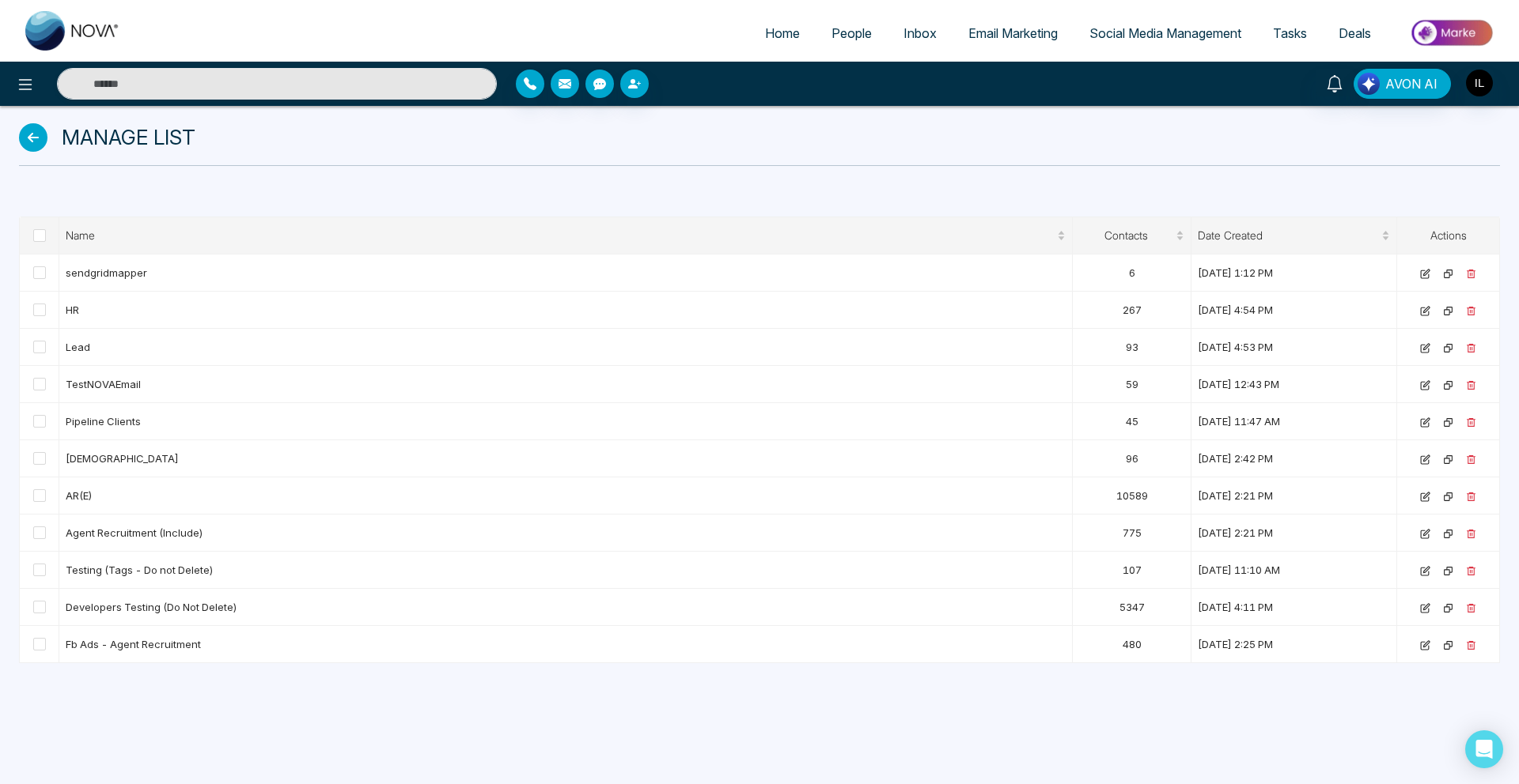
click at [42, 136] on icon at bounding box center [33, 137] width 28 height 28
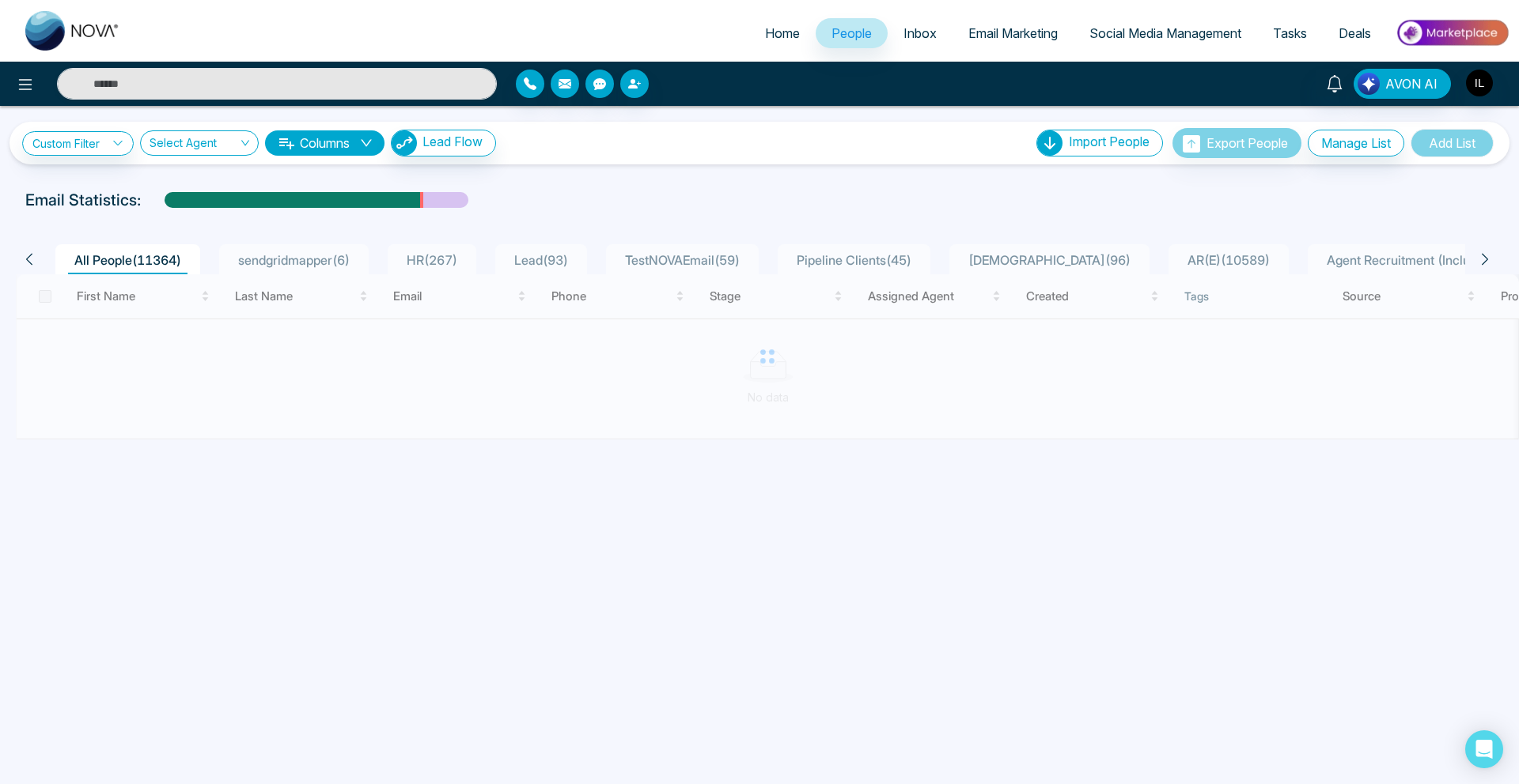
click at [119, 260] on span "All People ( 11364 )" at bounding box center [127, 260] width 120 height 16
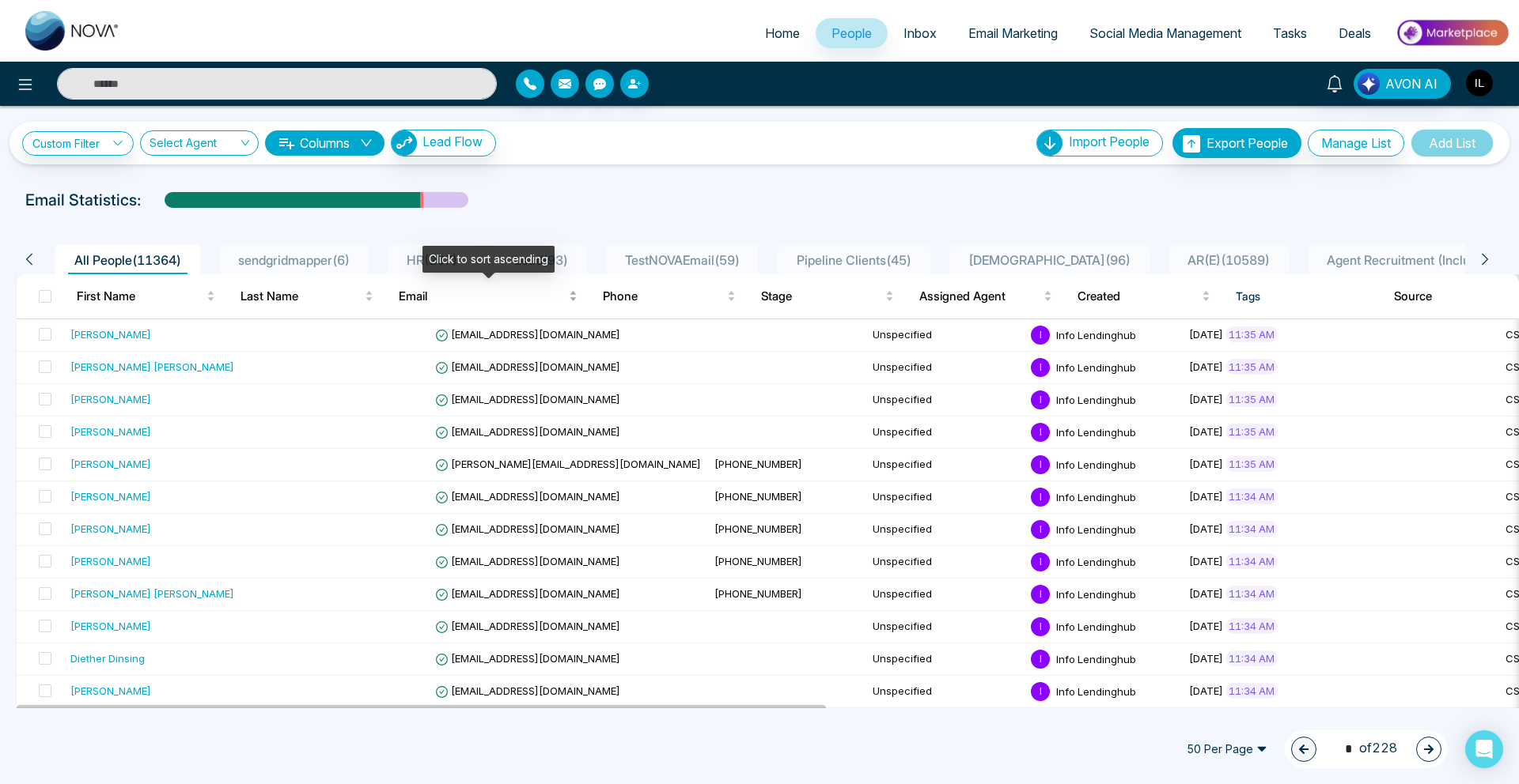
click at [478, 300] on span "Email" at bounding box center [481, 296] width 167 height 19
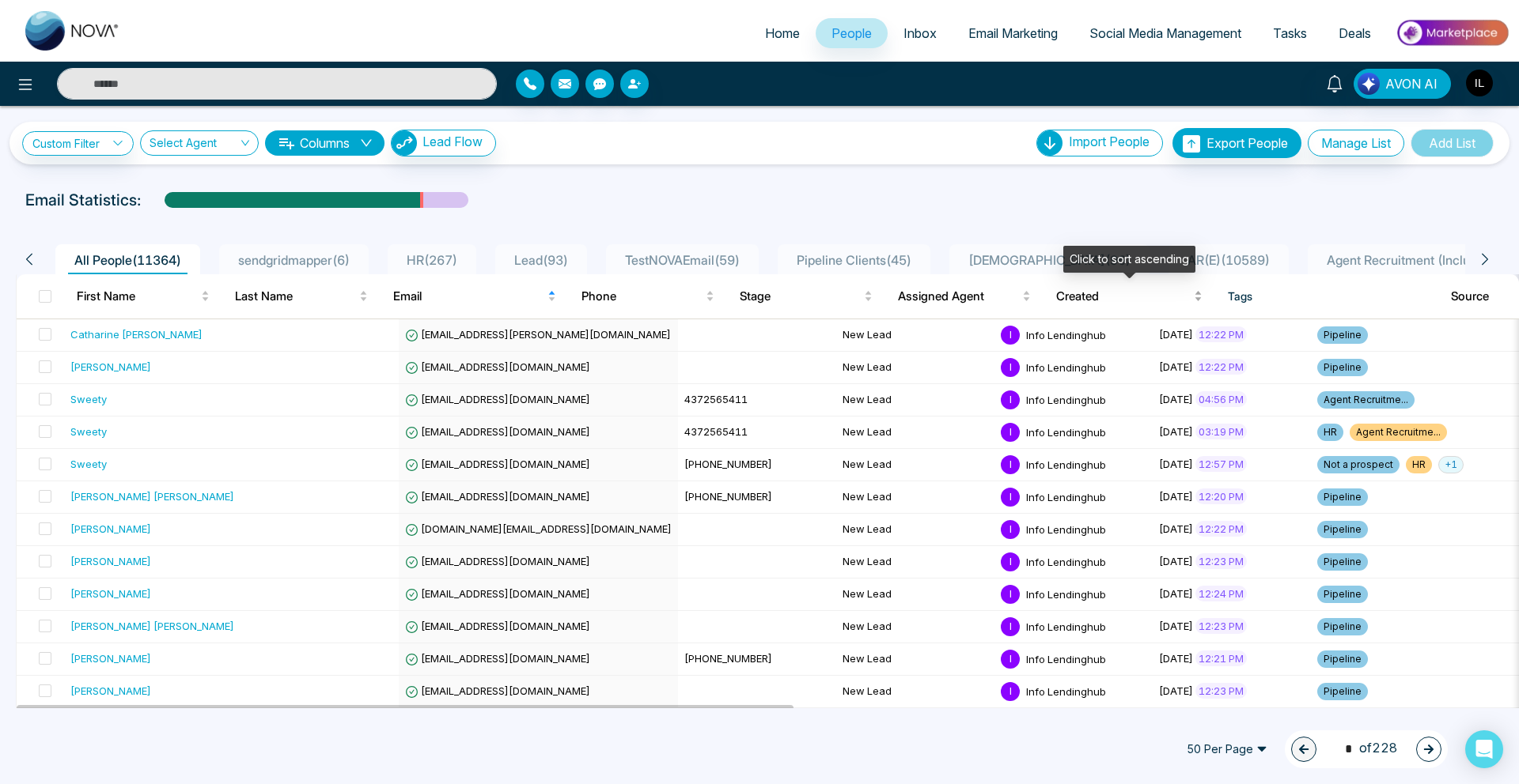
click at [1096, 301] on span "Created" at bounding box center [1123, 296] width 135 height 19
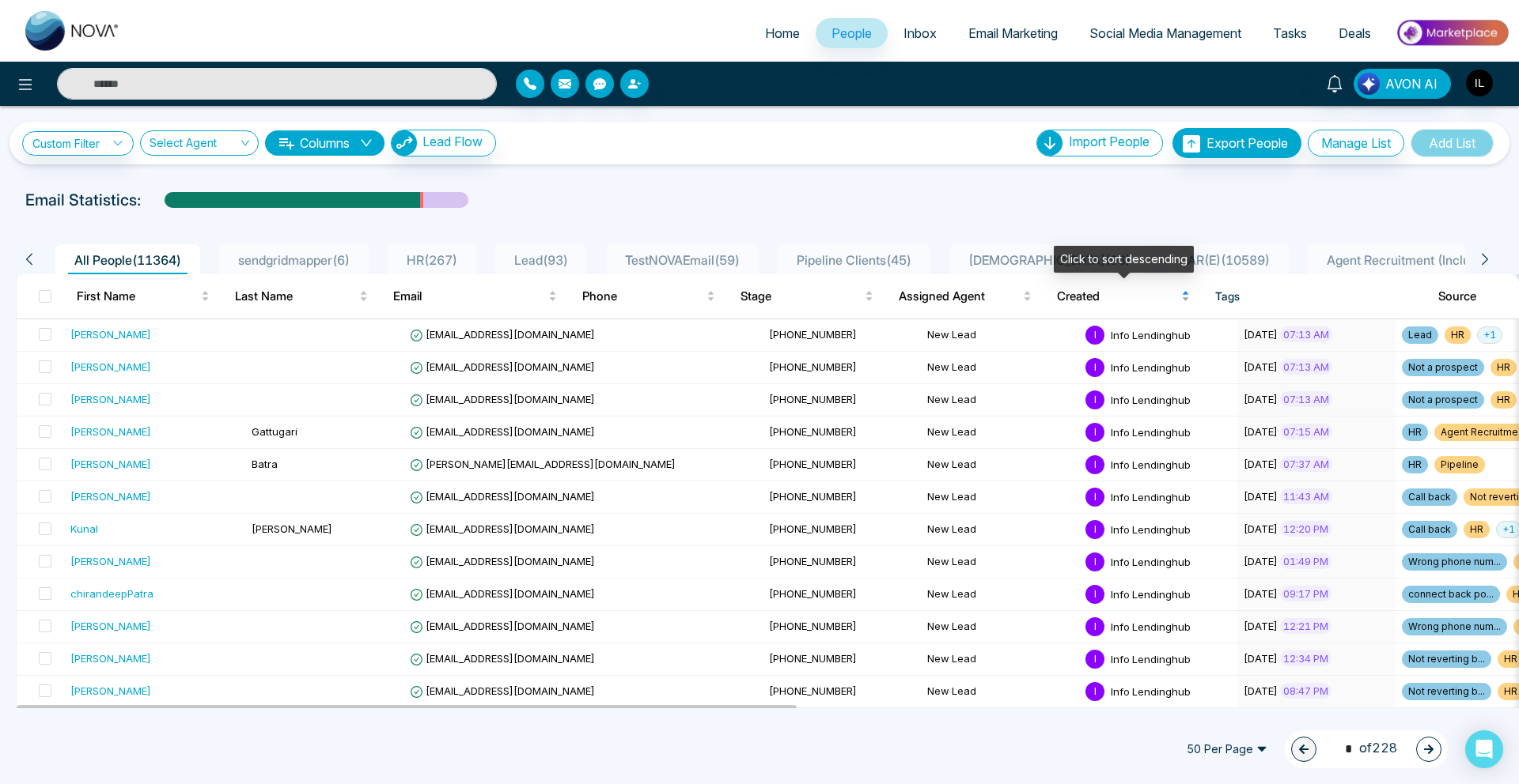
click at [1098, 303] on span "Created" at bounding box center [1117, 296] width 121 height 19
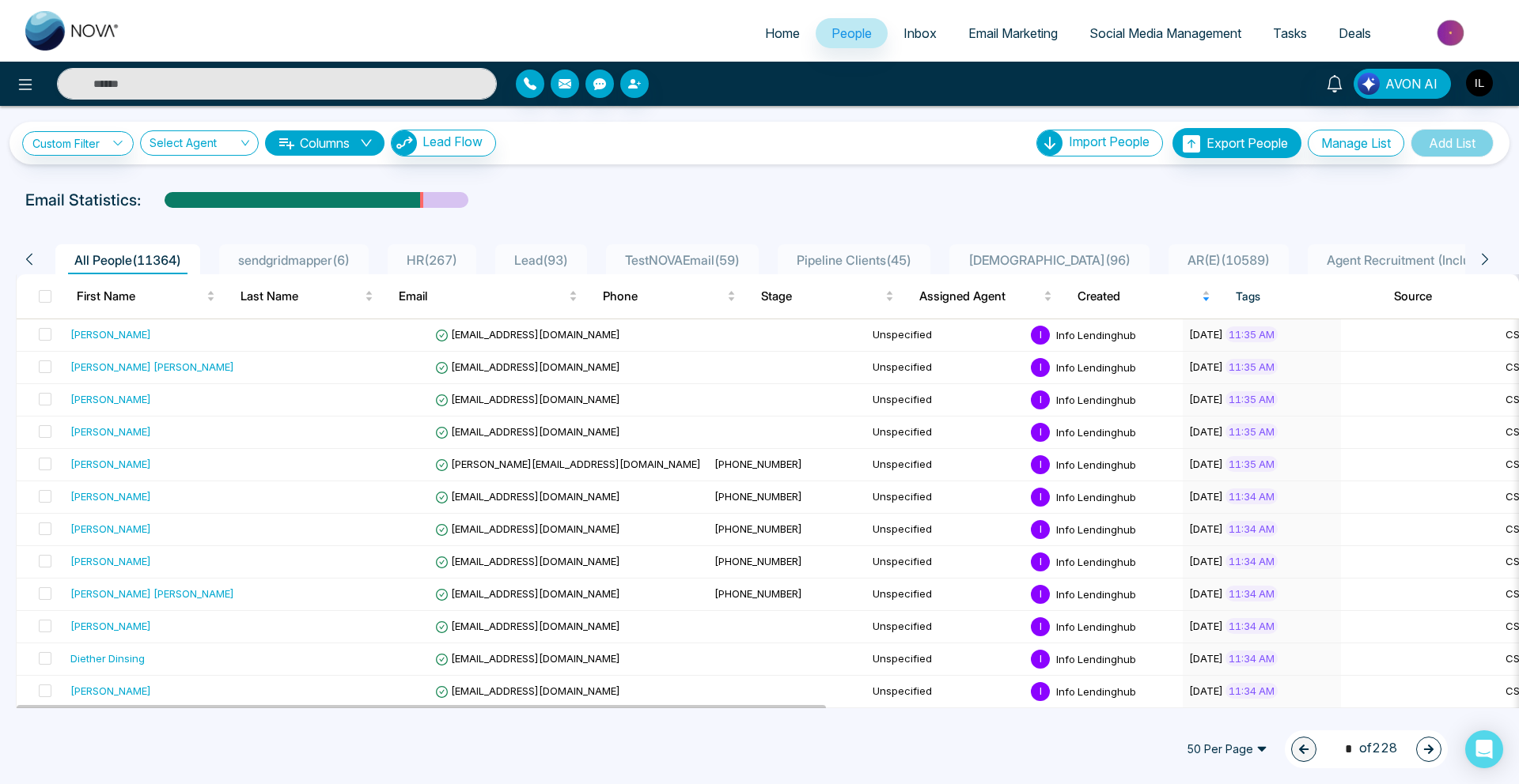
click at [1001, 18] on link "Email Marketing" at bounding box center [1012, 33] width 121 height 30
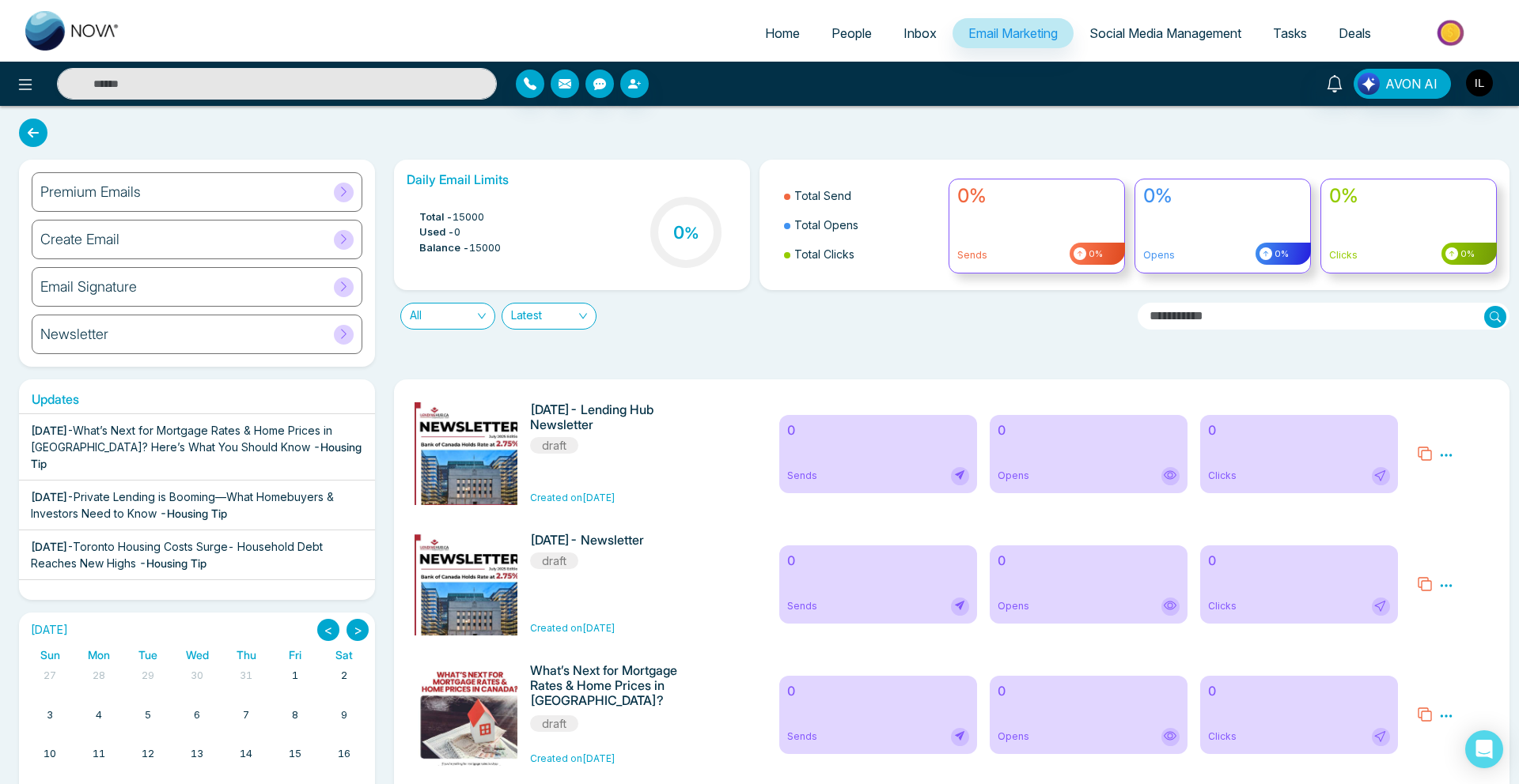
drag, startPoint x: 454, startPoint y: 217, endPoint x: 496, endPoint y: 212, distance: 42.3
click at [496, 212] on li "Total - 15000" at bounding box center [460, 217] width 82 height 16
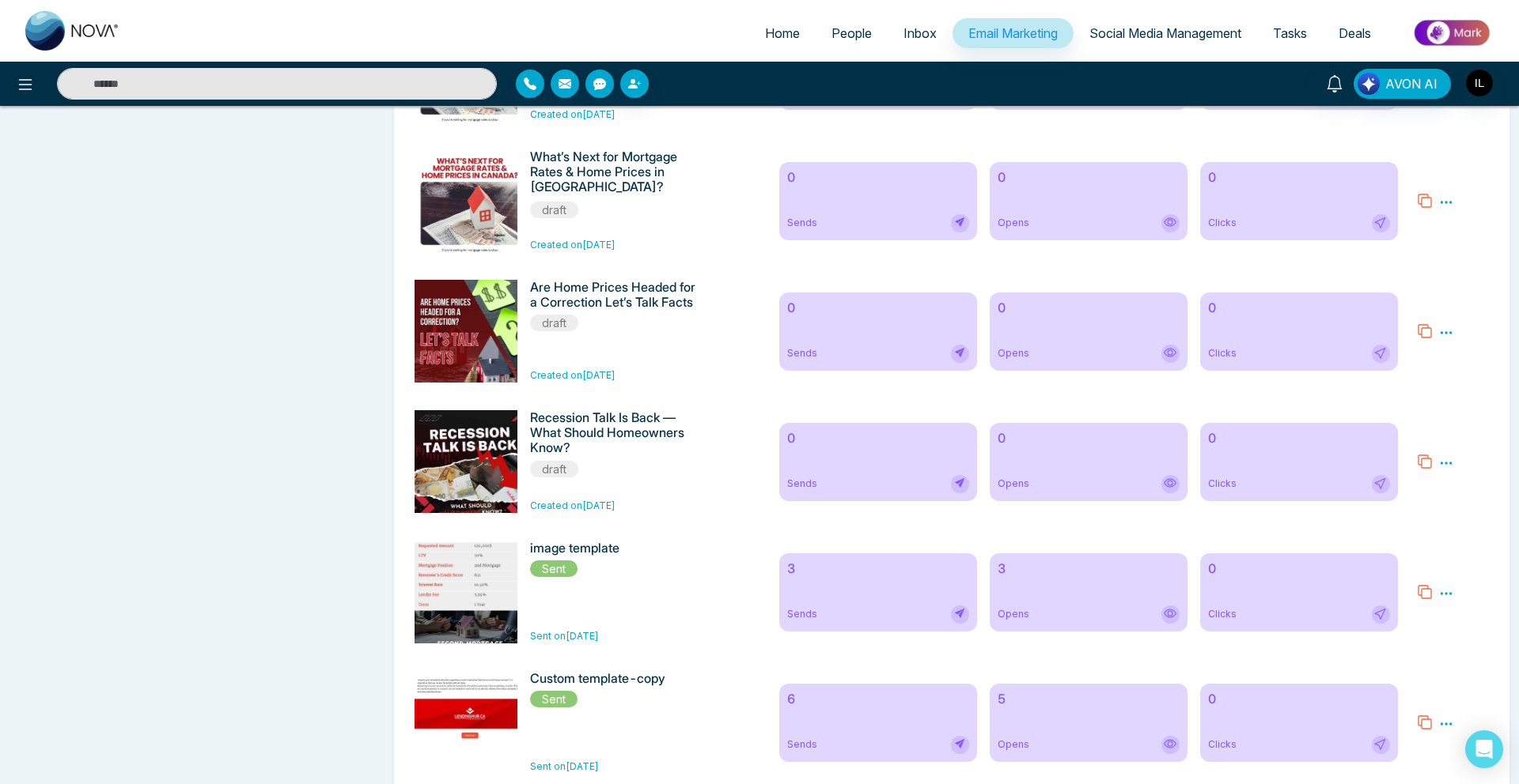
scroll to position [1038, 0]
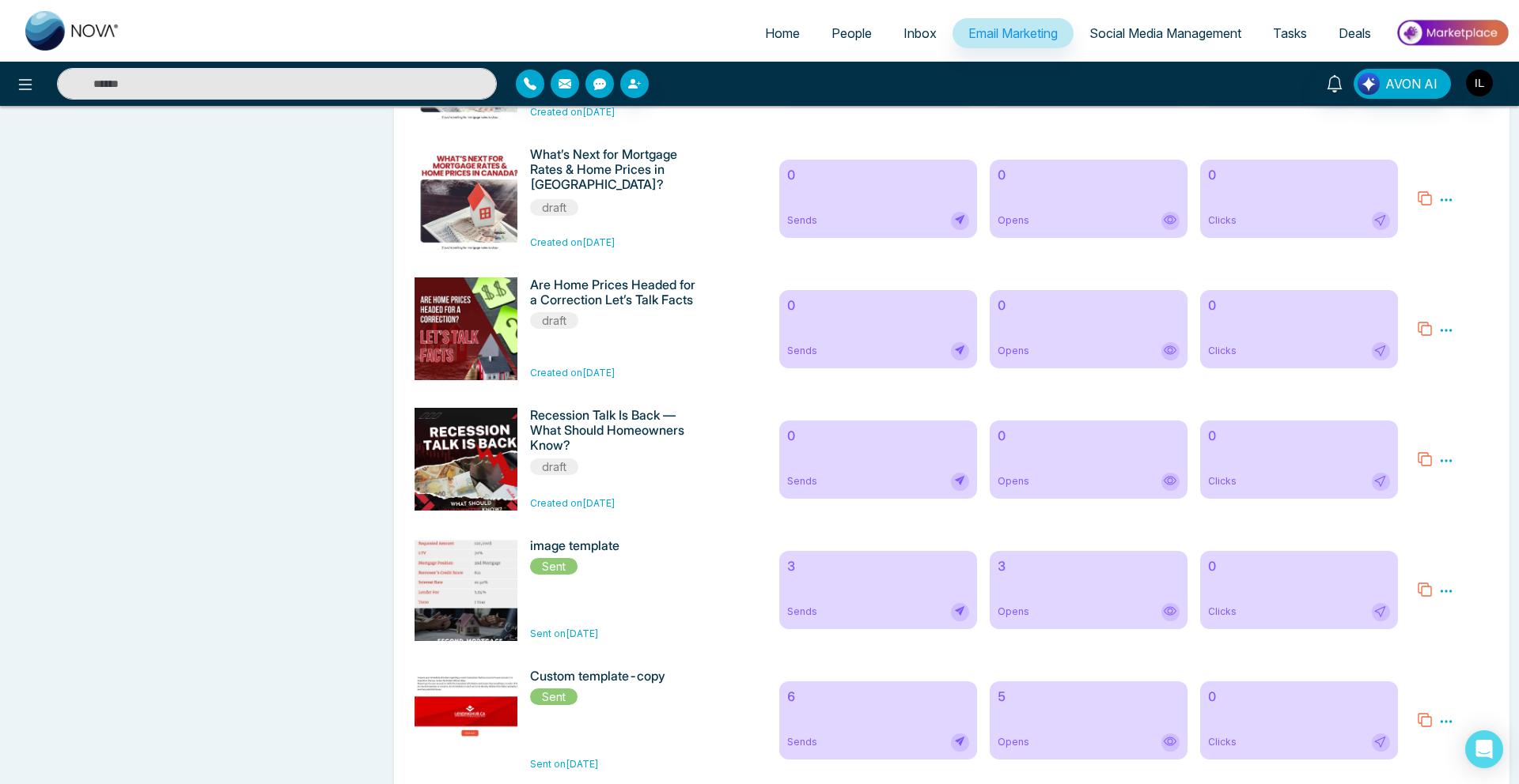
click at [630, 576] on div "image template Sent" at bounding box center [616, 556] width 172 height 37
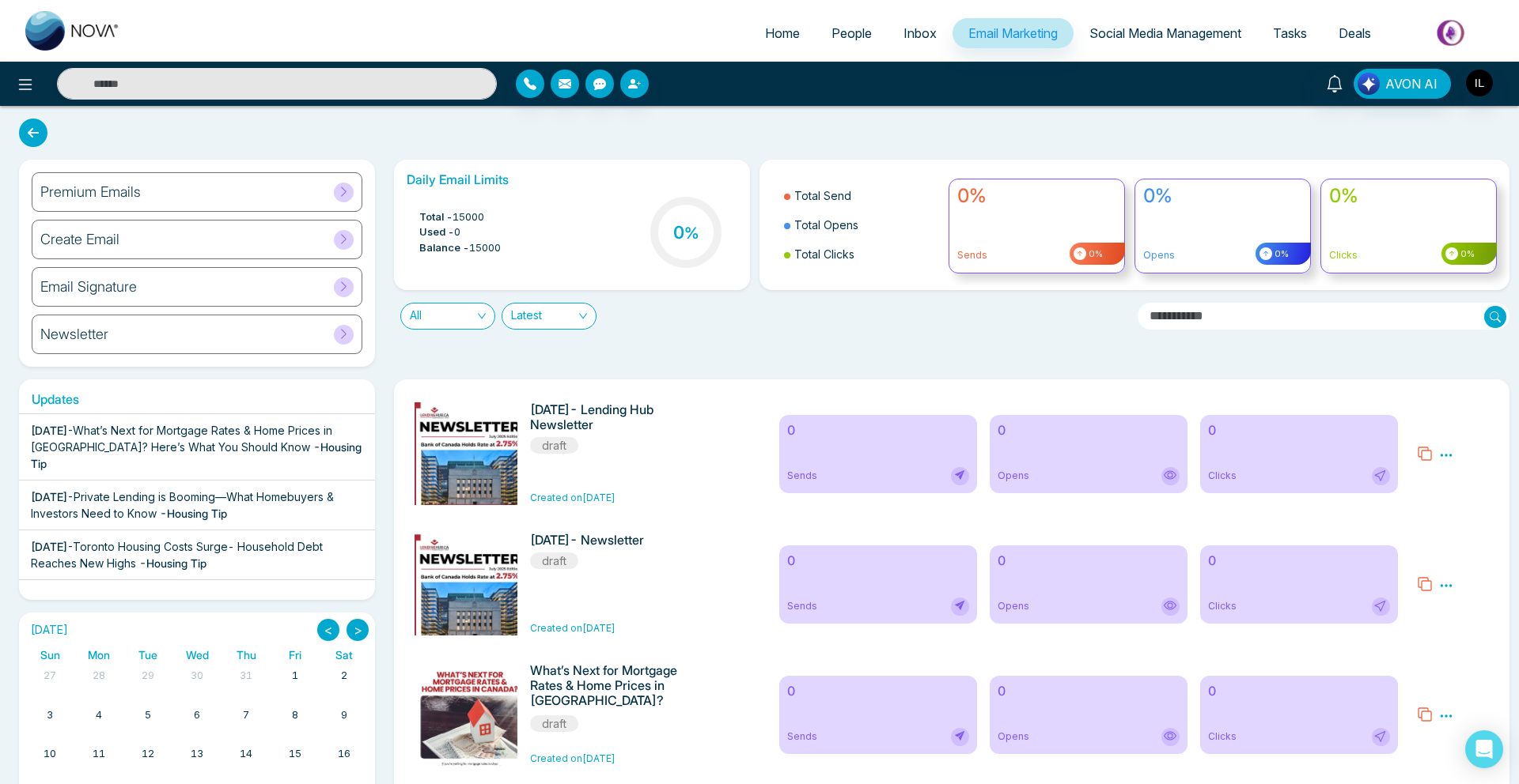
click at [192, 169] on div "Premium Emails Create Email Email Signature Newsletter" at bounding box center [197, 264] width 356 height 207
click at [192, 201] on div "Premium Emails" at bounding box center [197, 192] width 331 height 40
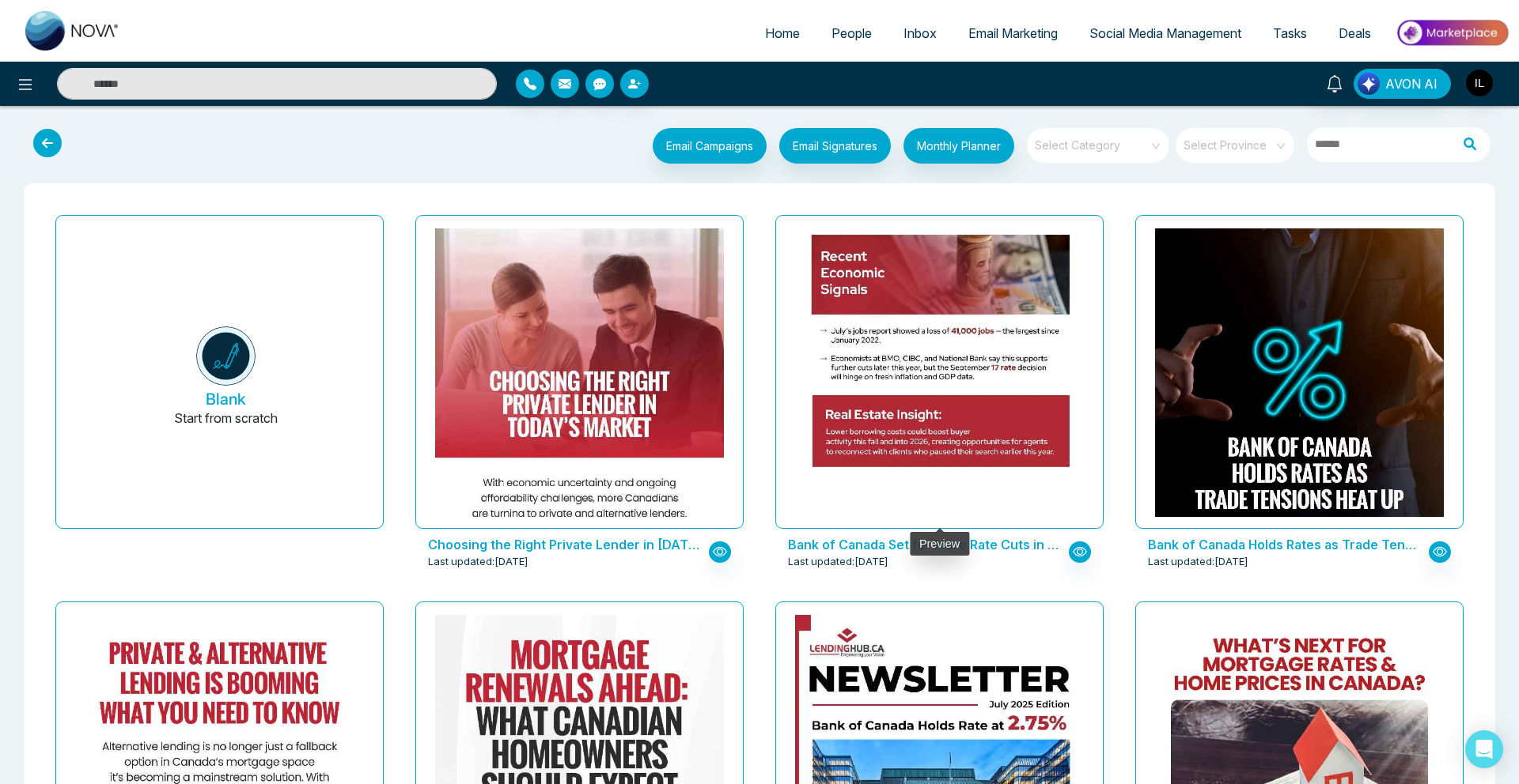
click at [848, 353] on img at bounding box center [939, 40] width 577 height 883
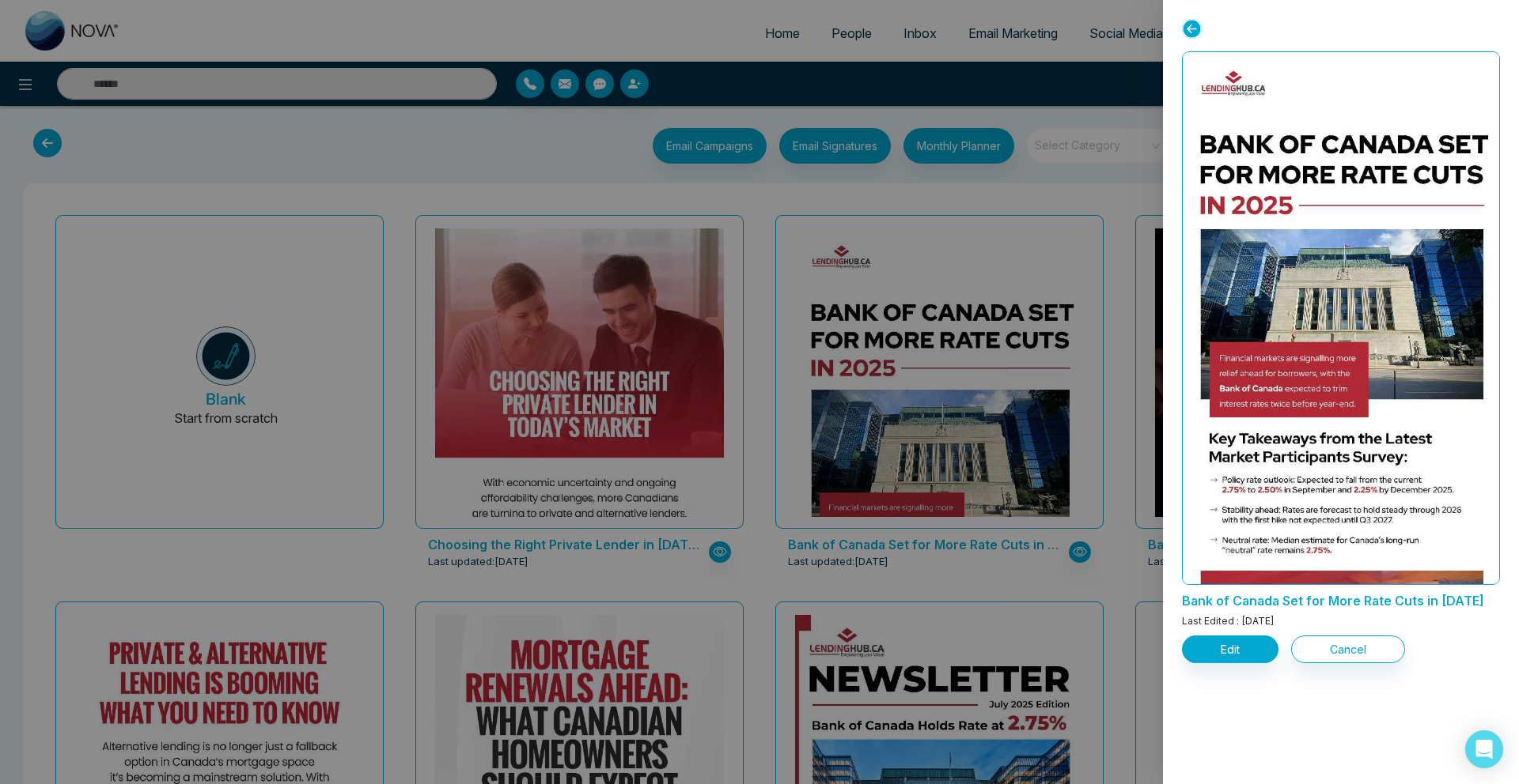
click at [1194, 26] on icon at bounding box center [1191, 28] width 20 height 20
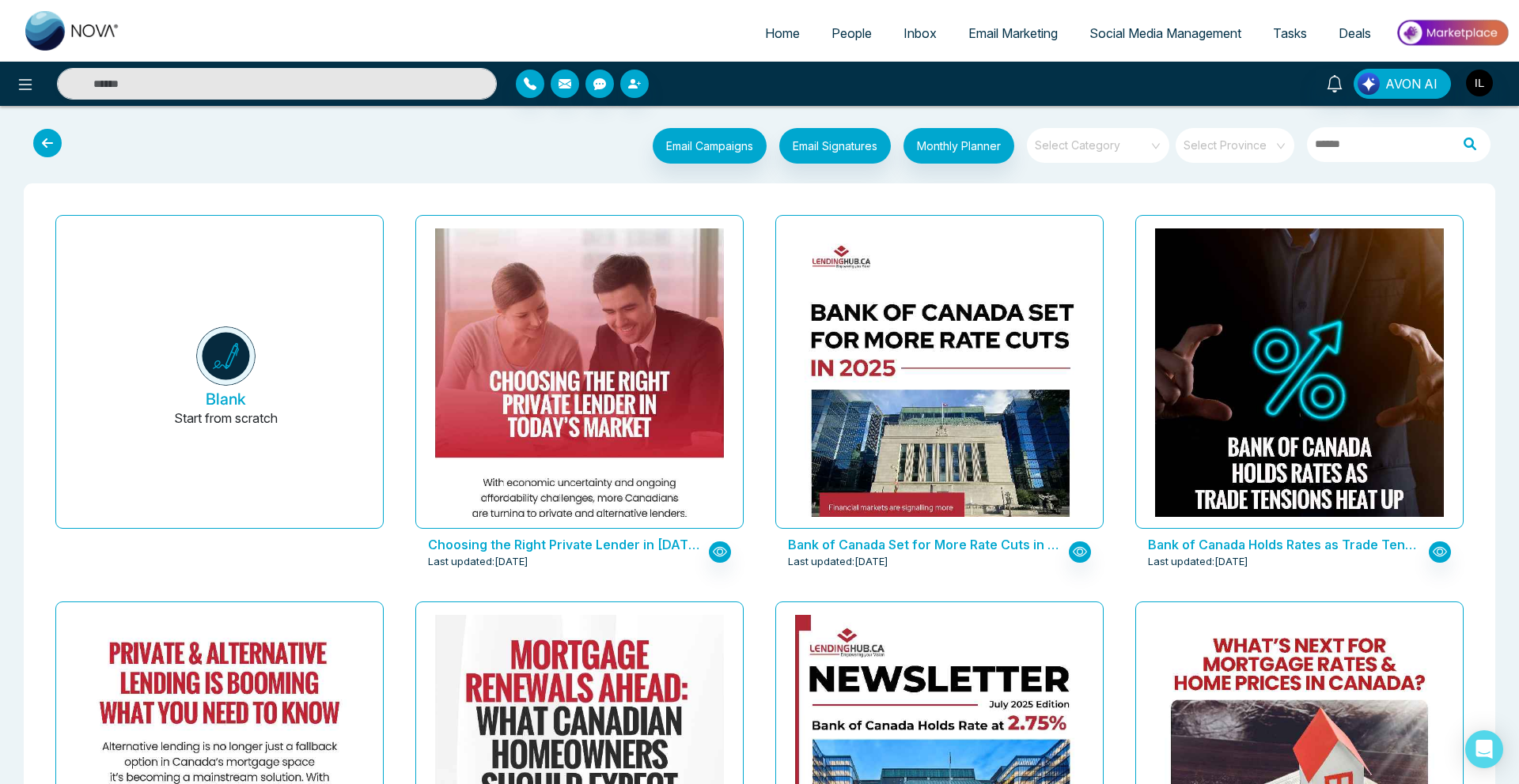
click at [1208, 140] on input "search" at bounding box center [1230, 139] width 90 height 24
click at [1117, 141] on input "search" at bounding box center [1092, 139] width 114 height 24
click at [1060, 146] on input "search" at bounding box center [1092, 139] width 114 height 24
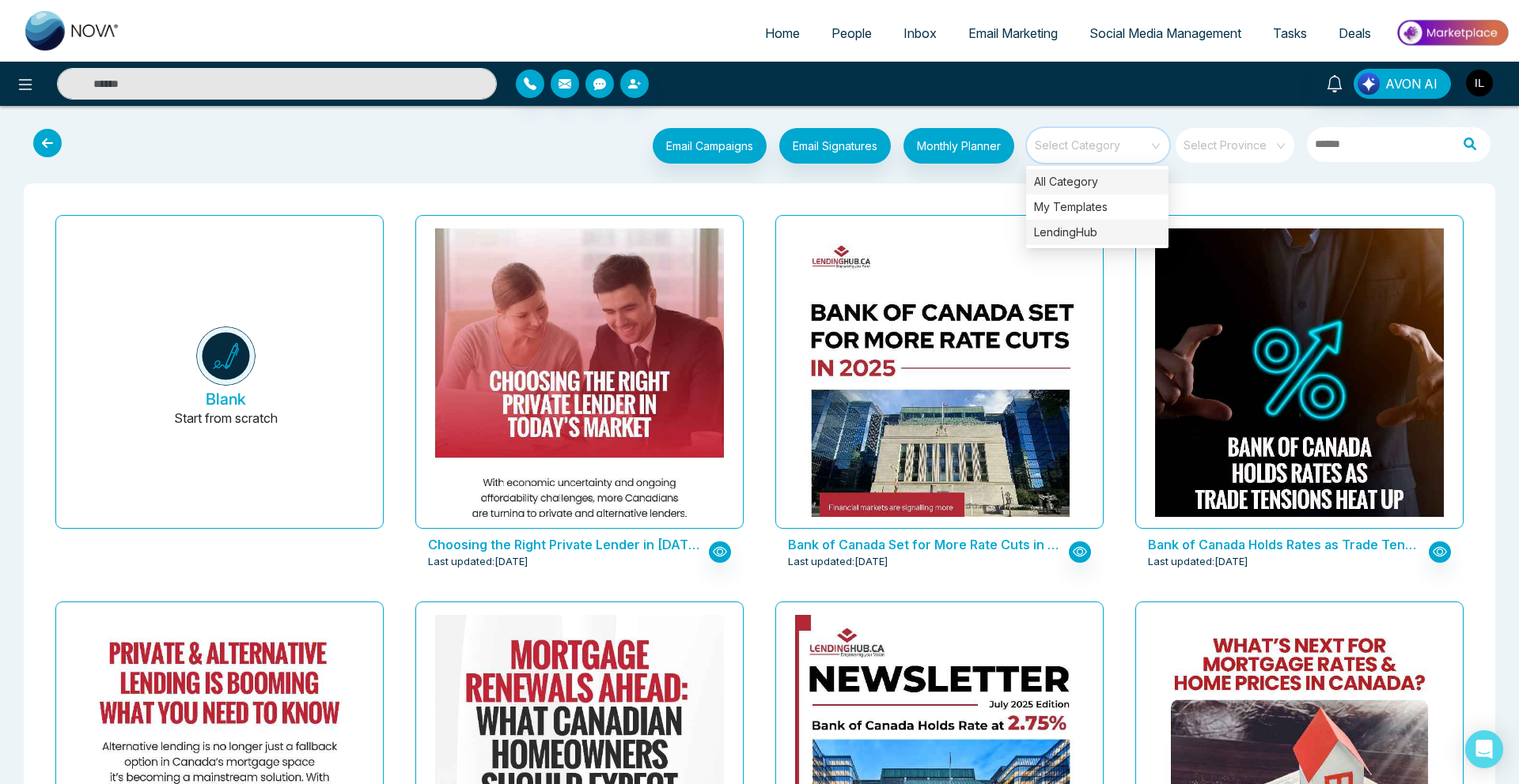
click at [1074, 232] on div "LendingHub" at bounding box center [1097, 232] width 142 height 25
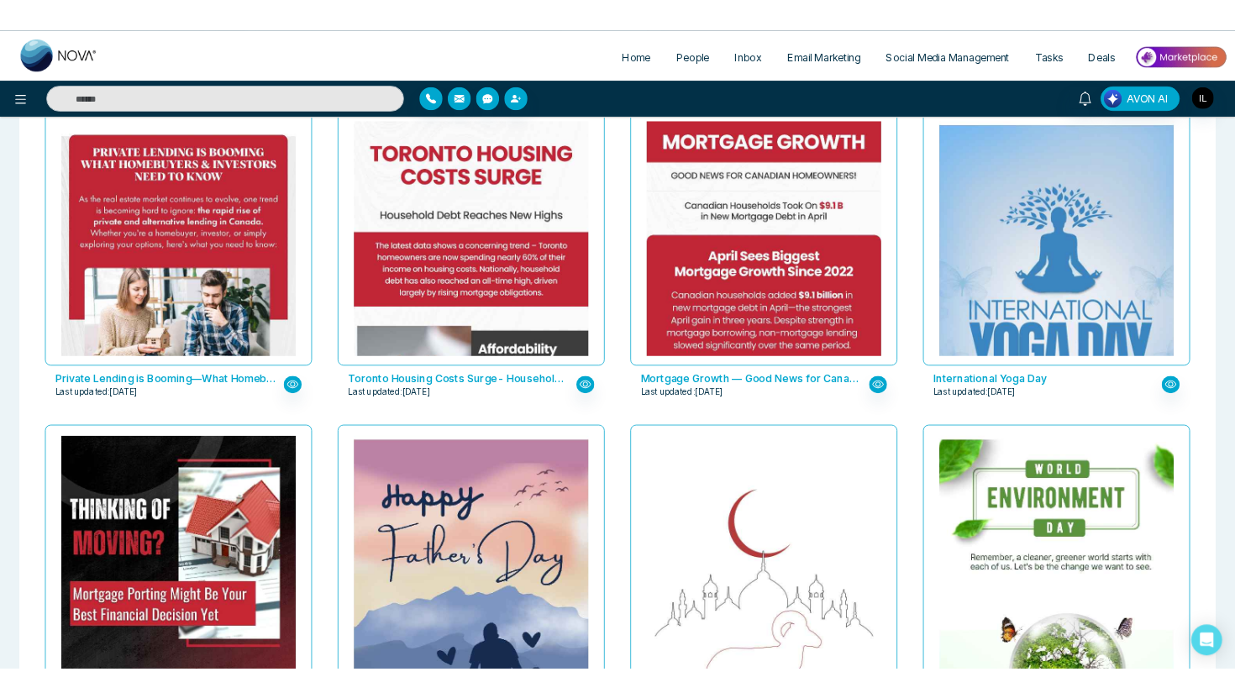
scroll to position [1168, 0]
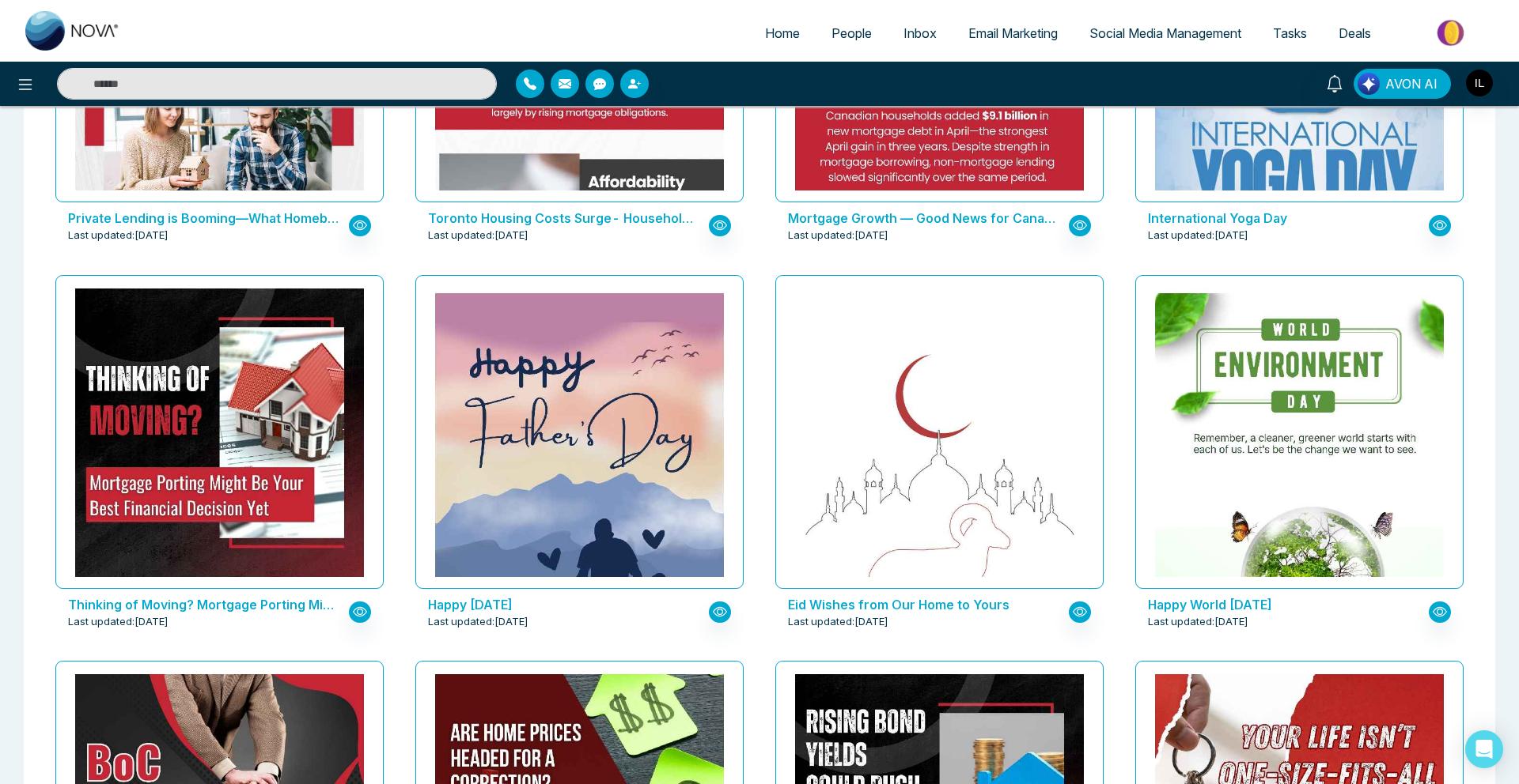
click at [956, 590] on div "Eid Wishes from Our Home to Yours Last updated: [DATE]" at bounding box center [939, 613] width 329 height 47
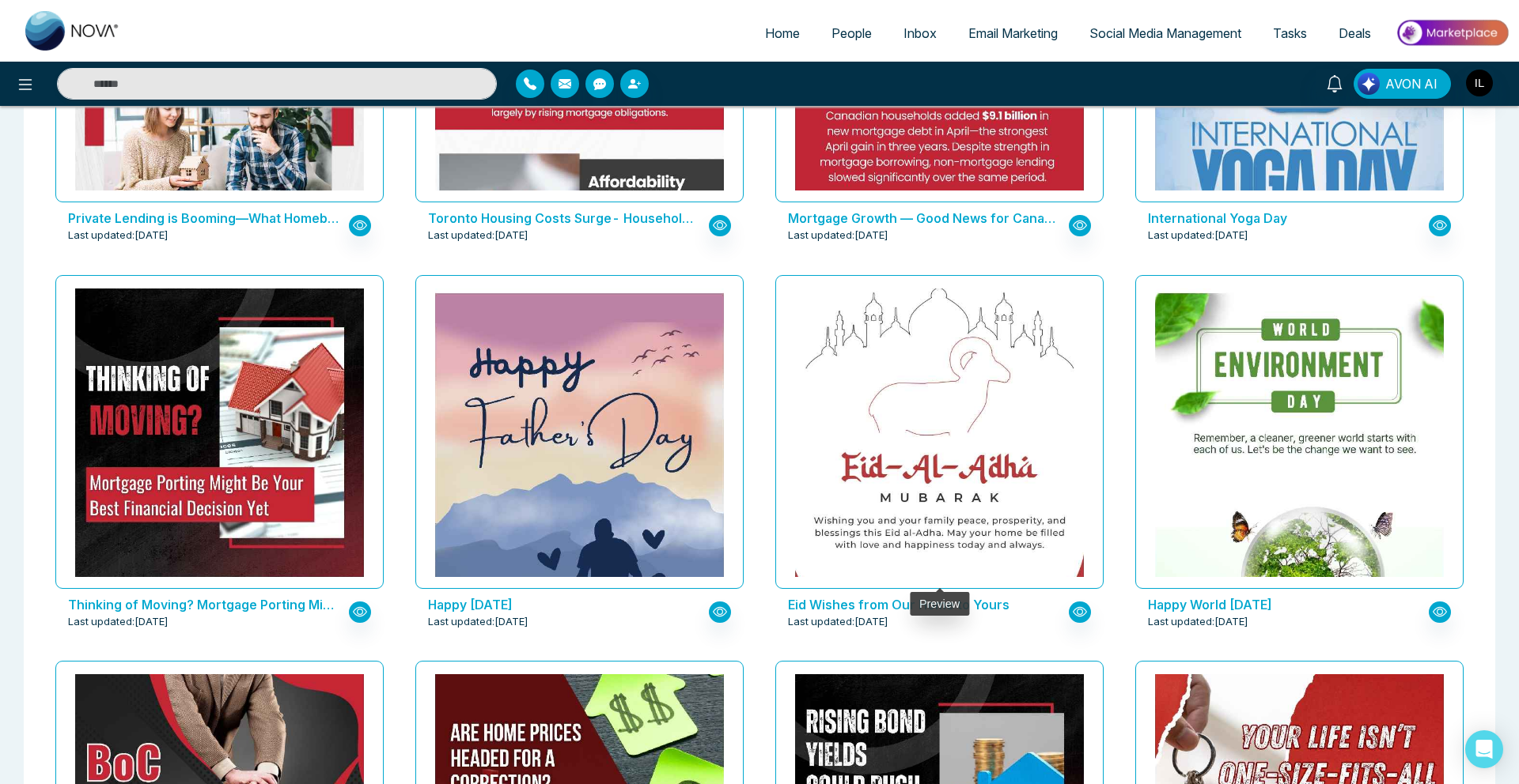
click at [931, 493] on img at bounding box center [939, 377] width 577 height 512
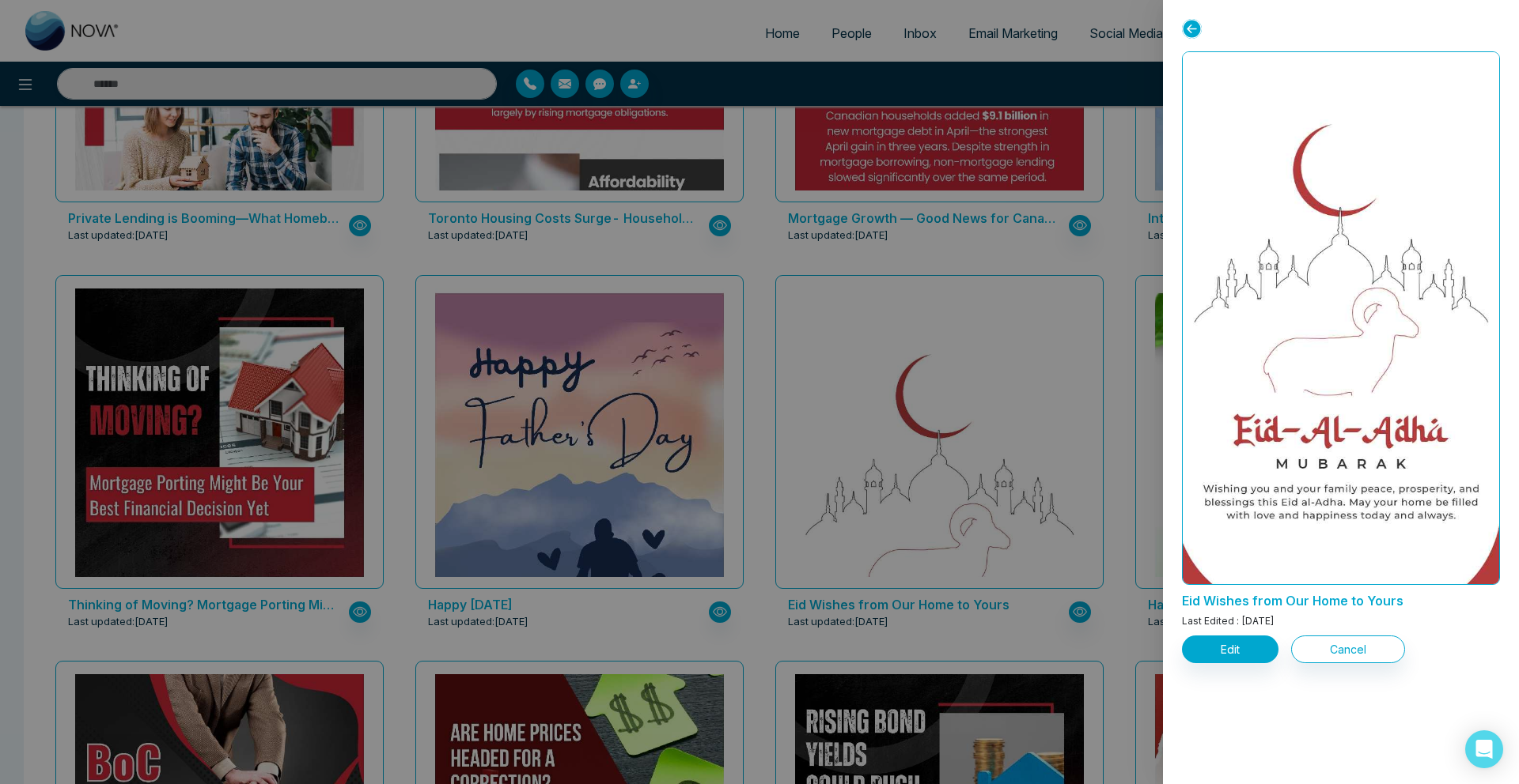
click at [1189, 32] on icon at bounding box center [1191, 28] width 20 height 20
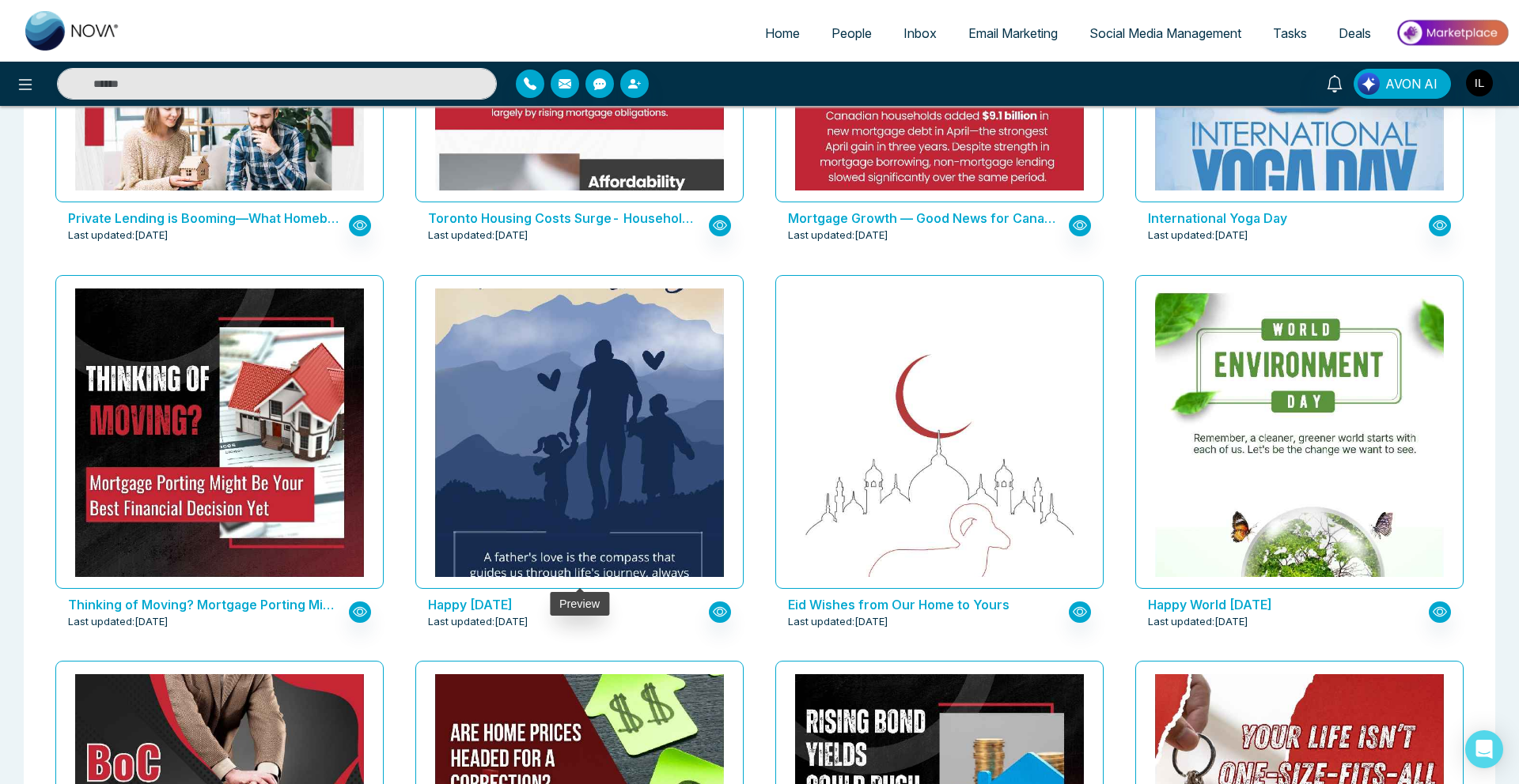
click at [642, 416] on img at bounding box center [579, 370] width 577 height 522
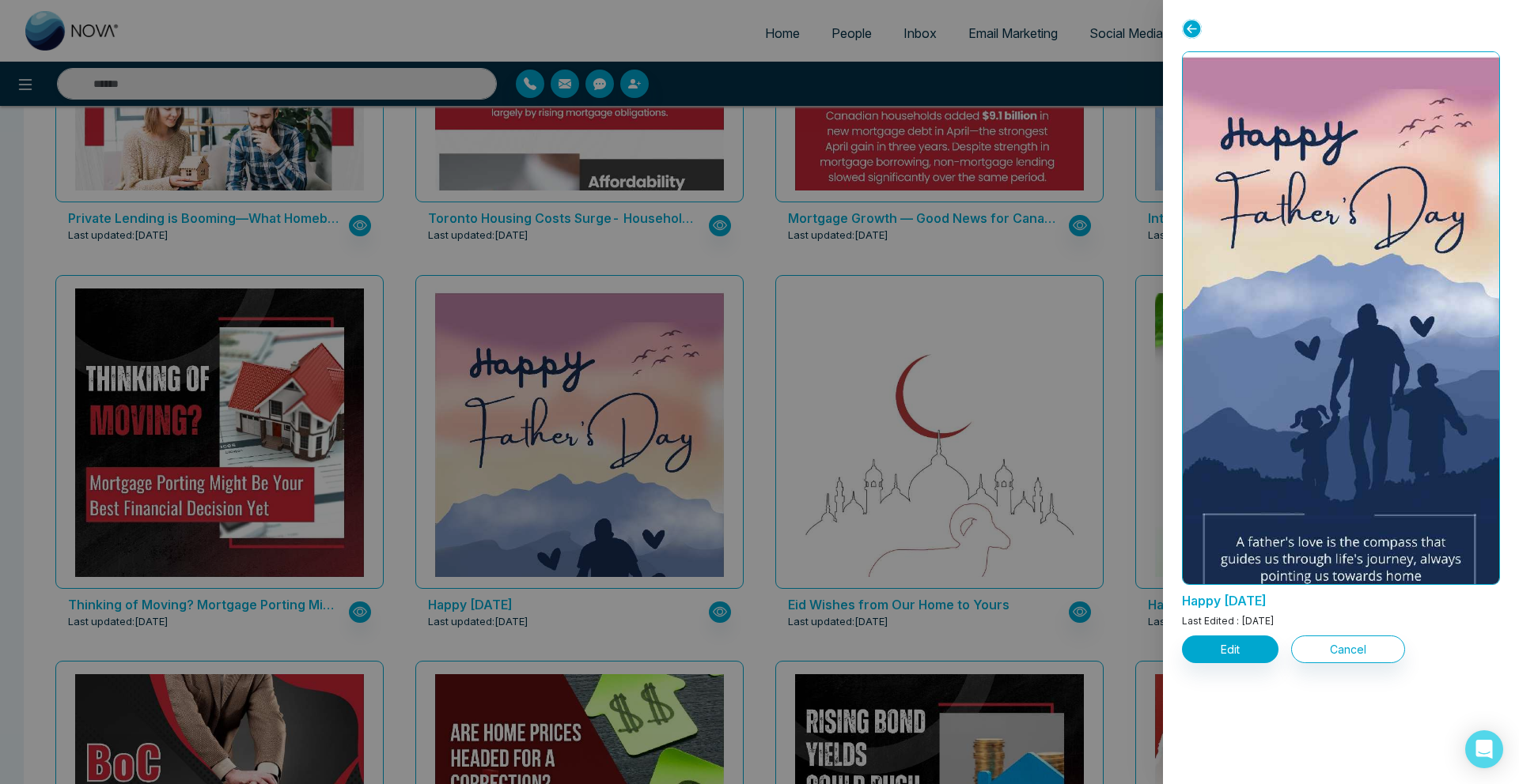
click at [1194, 29] on icon at bounding box center [1191, 28] width 20 height 20
